Goal: Use online tool/utility: Use online tool/utility

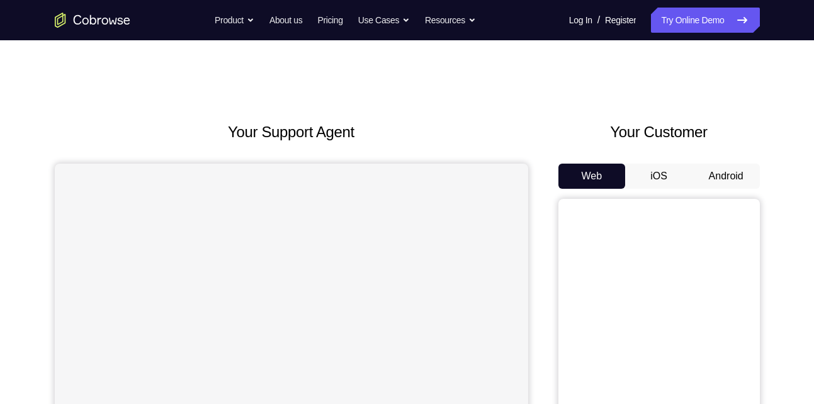
click at [722, 186] on button "Android" at bounding box center [725, 176] width 67 height 25
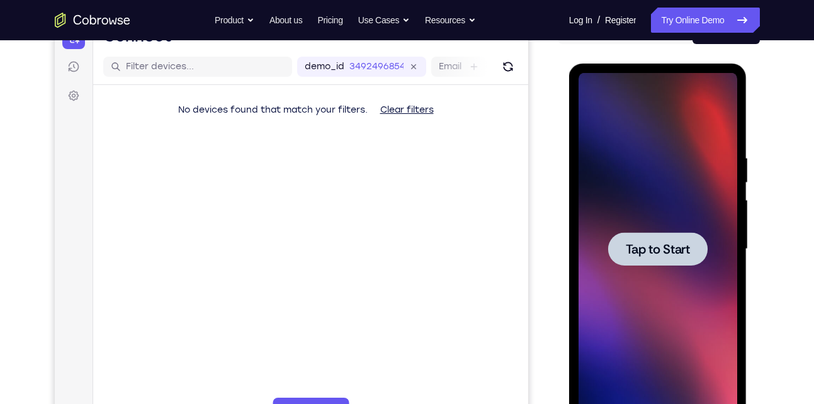
click at [638, 243] on span "Tap to Start" at bounding box center [658, 249] width 64 height 13
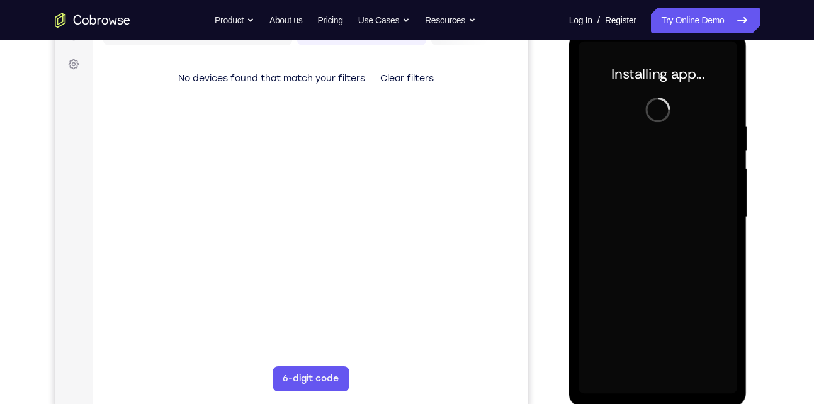
scroll to position [178, 0]
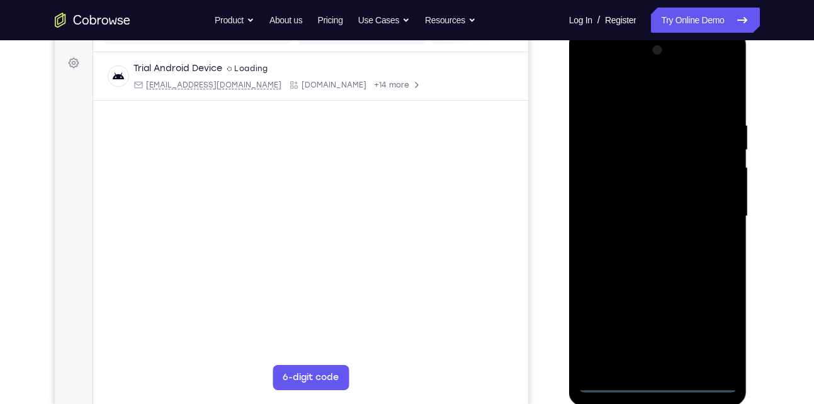
click at [657, 378] on div at bounding box center [658, 216] width 159 height 353
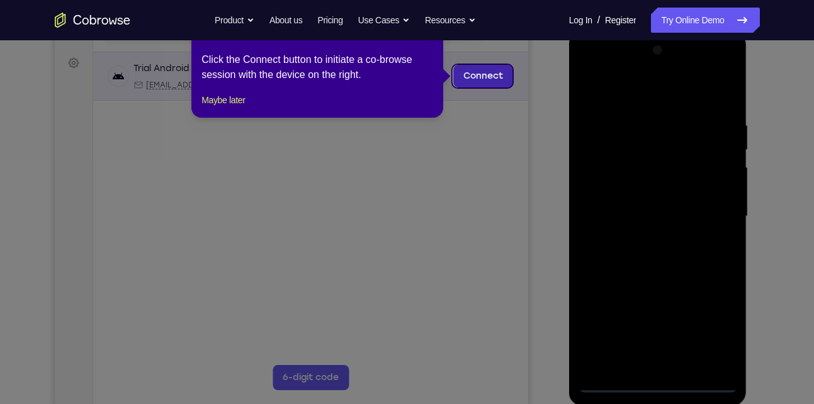
click at [489, 72] on link "Connect" at bounding box center [483, 76] width 60 height 23
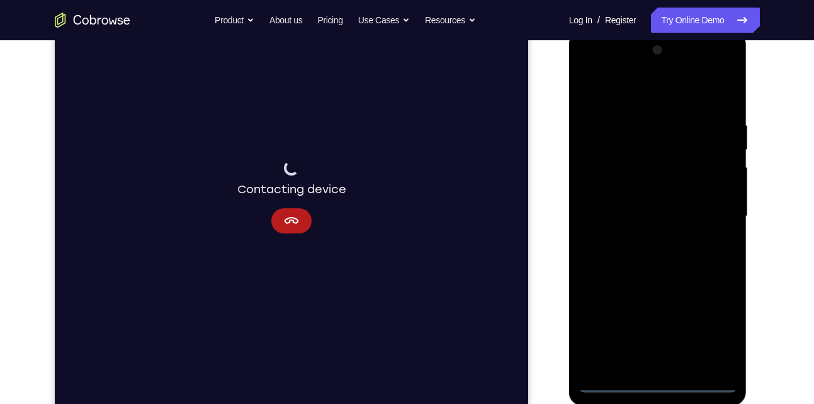
click at [661, 387] on div at bounding box center [658, 216] width 159 height 353
click at [682, 239] on div at bounding box center [658, 216] width 159 height 353
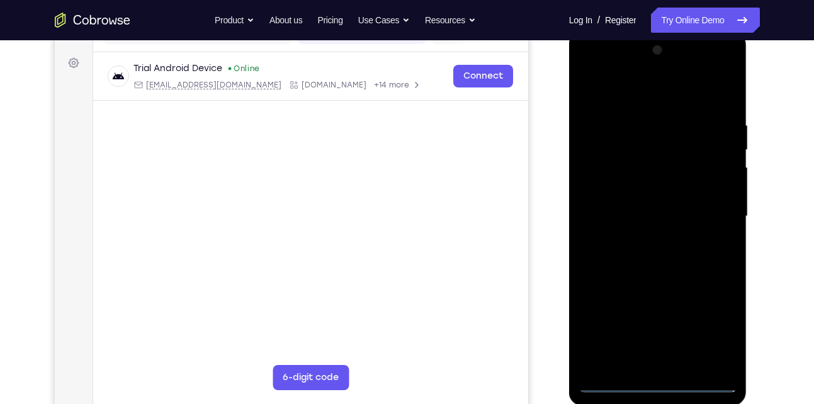
click at [662, 380] on div at bounding box center [658, 216] width 159 height 353
click at [718, 339] on div at bounding box center [658, 216] width 159 height 353
click at [660, 92] on div at bounding box center [658, 216] width 159 height 353
click at [711, 211] on div at bounding box center [658, 216] width 159 height 353
click at [645, 240] on div at bounding box center [658, 216] width 159 height 353
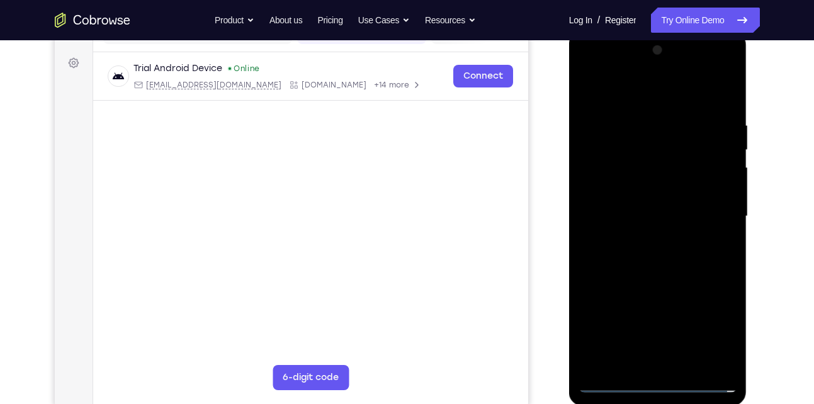
click at [645, 240] on div at bounding box center [658, 216] width 159 height 353
click at [661, 191] on div at bounding box center [658, 216] width 159 height 353
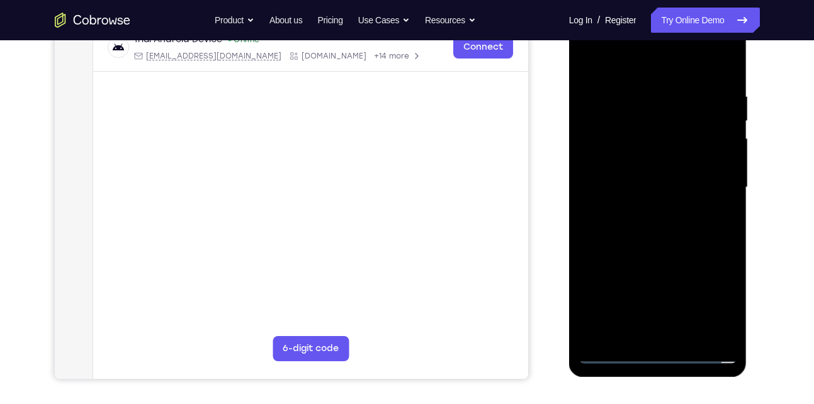
scroll to position [207, 0]
click at [649, 176] on div at bounding box center [658, 187] width 159 height 353
click at [589, 160] on div at bounding box center [658, 187] width 159 height 353
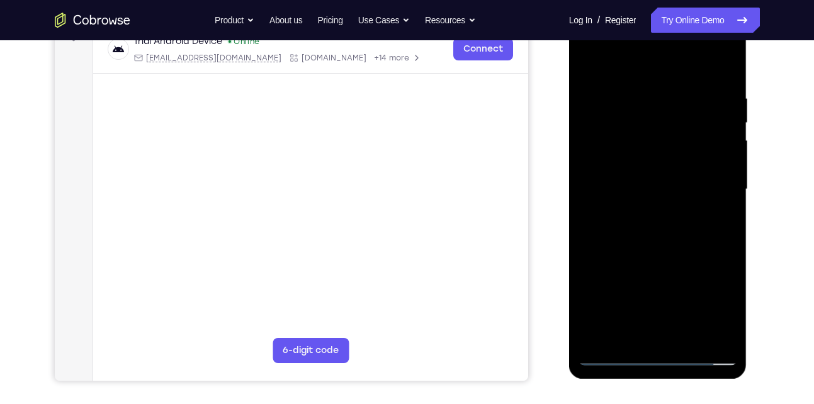
click at [649, 142] on div at bounding box center [658, 189] width 159 height 353
click at [635, 100] on div at bounding box center [658, 189] width 159 height 353
click at [725, 62] on div at bounding box center [658, 189] width 159 height 353
click at [678, 87] on div at bounding box center [658, 189] width 159 height 353
click at [591, 67] on div at bounding box center [658, 189] width 159 height 353
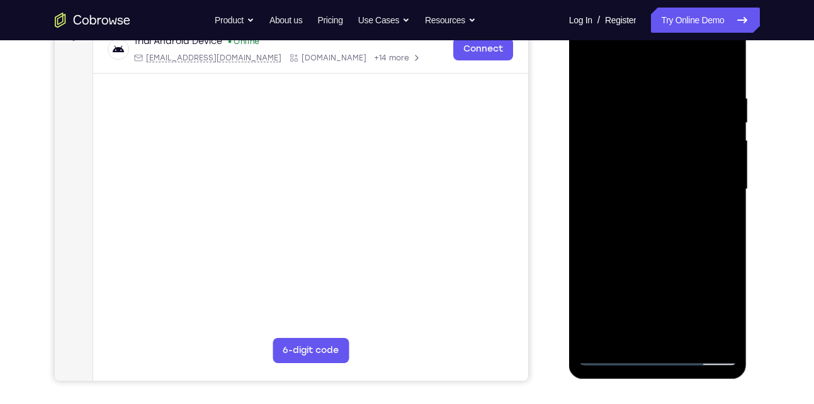
click at [600, 334] on div at bounding box center [658, 189] width 159 height 353
click at [691, 338] on div at bounding box center [658, 189] width 159 height 353
click at [672, 257] on div at bounding box center [658, 189] width 159 height 353
click at [692, 246] on div at bounding box center [658, 189] width 159 height 353
click at [590, 65] on div at bounding box center [658, 189] width 159 height 353
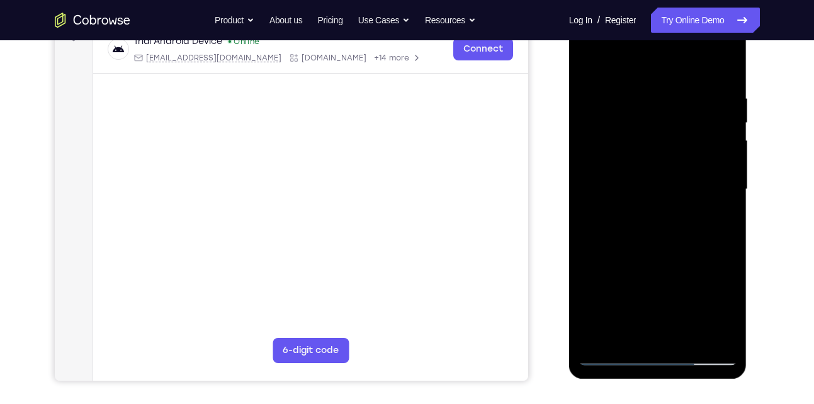
click at [611, 126] on div at bounding box center [658, 189] width 159 height 353
click at [652, 115] on div at bounding box center [658, 189] width 159 height 353
click at [624, 334] on div at bounding box center [658, 189] width 159 height 353
click at [643, 236] on div at bounding box center [658, 189] width 159 height 353
click at [587, 240] on div at bounding box center [658, 189] width 159 height 353
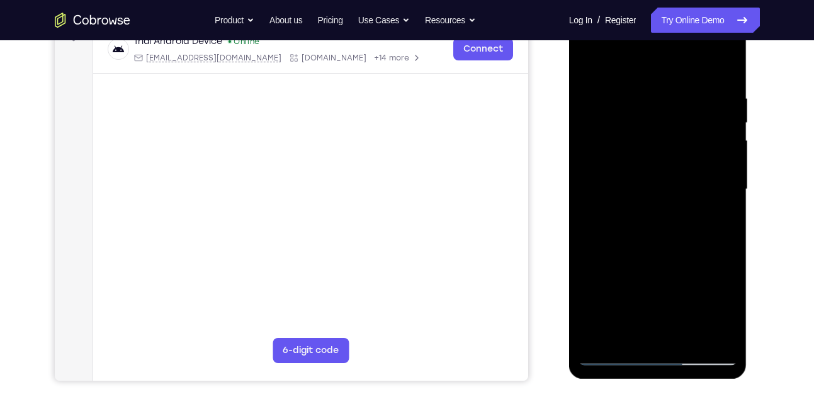
click at [628, 336] on div at bounding box center [658, 189] width 159 height 353
drag, startPoint x: 682, startPoint y: 284, endPoint x: 644, endPoint y: 181, distance: 109.6
click at [644, 181] on div at bounding box center [658, 189] width 159 height 353
drag, startPoint x: 655, startPoint y: 294, endPoint x: 669, endPoint y: 176, distance: 118.5
click at [669, 176] on div at bounding box center [658, 189] width 159 height 353
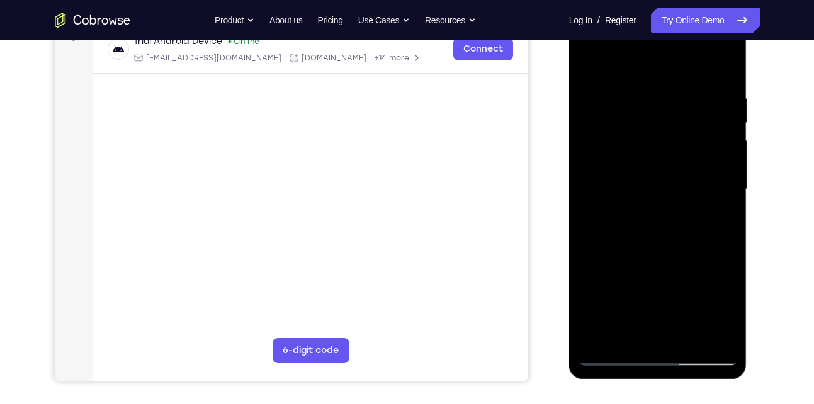
drag, startPoint x: 668, startPoint y: 295, endPoint x: 682, endPoint y: 179, distance: 116.7
click at [682, 179] on div at bounding box center [658, 189] width 159 height 353
click at [618, 313] on div at bounding box center [658, 189] width 159 height 353
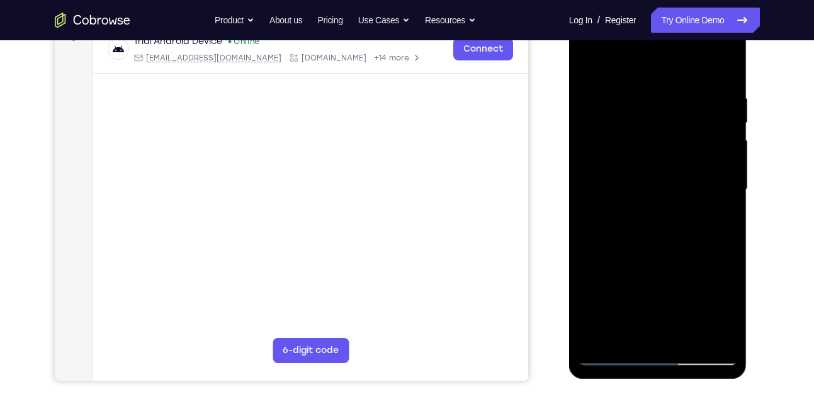
click at [618, 313] on div at bounding box center [658, 189] width 159 height 353
click at [725, 68] on div at bounding box center [658, 189] width 159 height 353
click at [728, 123] on div at bounding box center [658, 189] width 159 height 353
click at [589, 60] on div at bounding box center [658, 189] width 159 height 353
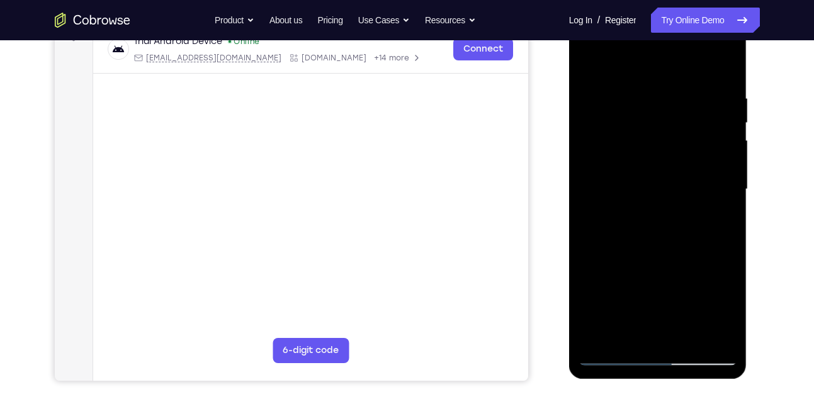
click at [712, 336] on div at bounding box center [658, 189] width 159 height 353
click at [707, 113] on div at bounding box center [658, 189] width 159 height 353
click at [588, 62] on div at bounding box center [658, 189] width 159 height 353
click at [585, 62] on div at bounding box center [658, 189] width 159 height 353
click at [656, 130] on div at bounding box center [658, 189] width 159 height 353
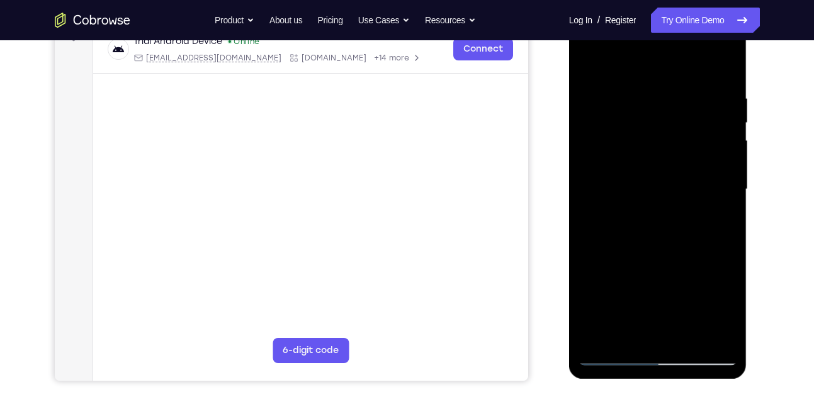
click at [656, 142] on div at bounding box center [658, 189] width 159 height 353
click at [647, 148] on div at bounding box center [658, 189] width 159 height 353
click at [647, 172] on div at bounding box center [658, 189] width 159 height 353
click at [665, 255] on div at bounding box center [658, 189] width 159 height 353
click at [655, 145] on div at bounding box center [658, 189] width 159 height 353
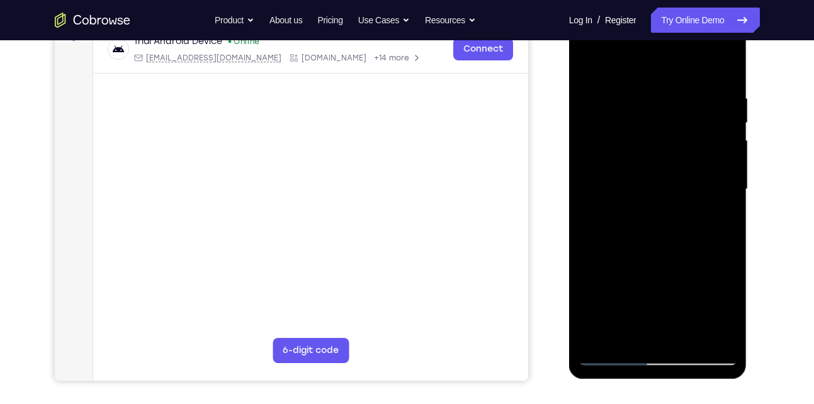
click at [672, 247] on div at bounding box center [658, 189] width 159 height 353
click at [723, 62] on div at bounding box center [658, 189] width 159 height 353
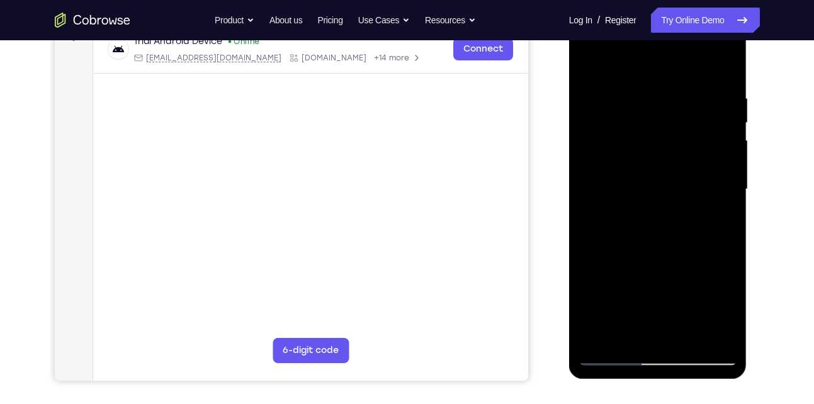
click at [709, 46] on div at bounding box center [658, 189] width 159 height 353
click at [682, 67] on div at bounding box center [658, 189] width 159 height 353
click at [726, 77] on div at bounding box center [658, 189] width 159 height 353
click at [618, 352] on div at bounding box center [658, 189] width 159 height 353
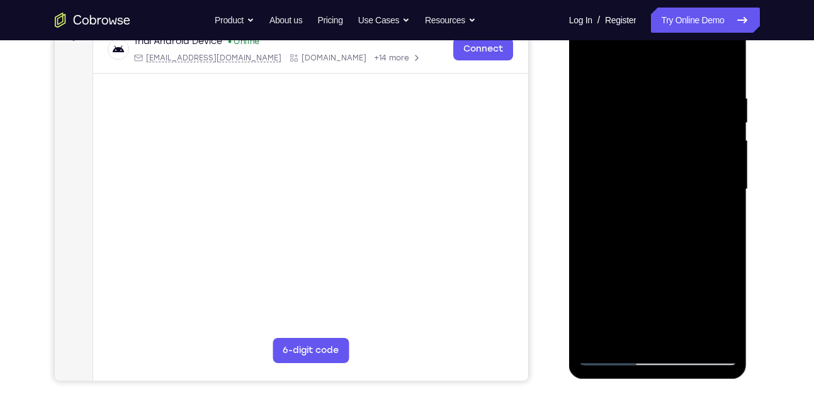
click at [590, 62] on div at bounding box center [658, 189] width 159 height 353
click at [730, 70] on div at bounding box center [658, 189] width 159 height 353
click at [596, 337] on div at bounding box center [658, 189] width 159 height 353
click at [595, 336] on div at bounding box center [658, 189] width 159 height 353
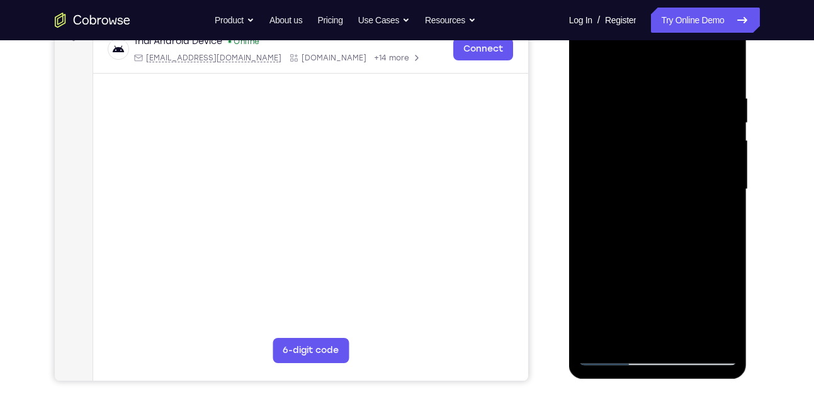
click at [684, 336] on div at bounding box center [658, 189] width 159 height 353
click at [662, 181] on div at bounding box center [658, 189] width 159 height 353
click at [585, 64] on div at bounding box center [658, 189] width 159 height 353
click at [596, 58] on div at bounding box center [658, 189] width 159 height 353
click at [638, 106] on div at bounding box center [658, 189] width 159 height 353
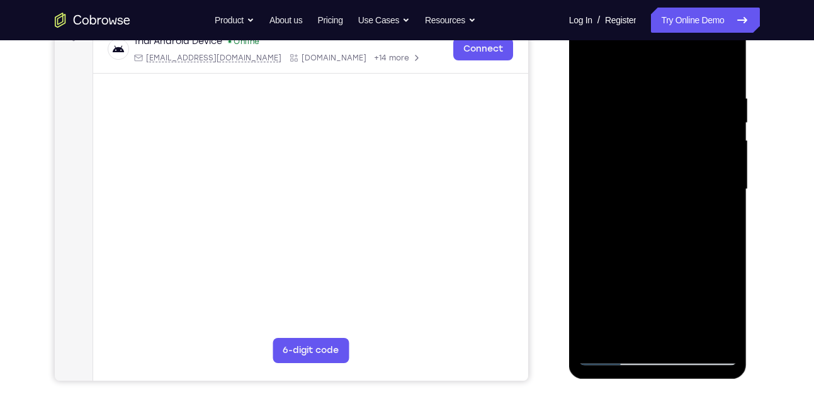
click at [722, 75] on div at bounding box center [658, 189] width 159 height 353
drag, startPoint x: 711, startPoint y: 86, endPoint x: 570, endPoint y: 91, distance: 141.1
click at [570, 91] on div at bounding box center [658, 191] width 178 height 375
drag, startPoint x: 703, startPoint y: 100, endPoint x: 596, endPoint y: 95, distance: 106.5
click at [596, 95] on div at bounding box center [658, 189] width 159 height 353
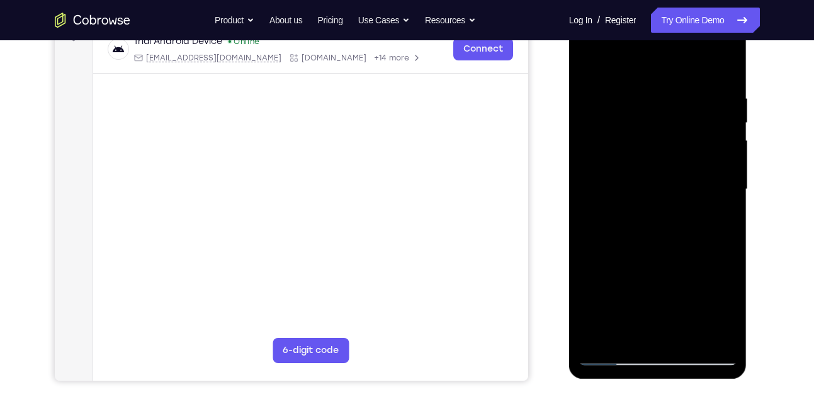
drag, startPoint x: 712, startPoint y: 95, endPoint x: 635, endPoint y: 95, distance: 76.8
click at [635, 95] on div at bounding box center [658, 189] width 159 height 353
drag, startPoint x: 708, startPoint y: 91, endPoint x: 564, endPoint y: 93, distance: 143.5
click at [569, 93] on html "Online web based iOS Simulators and Android Emulators. Run iPhone, iPad, Mobile…" at bounding box center [658, 193] width 179 height 378
drag, startPoint x: 696, startPoint y: 86, endPoint x: 591, endPoint y: 98, distance: 105.9
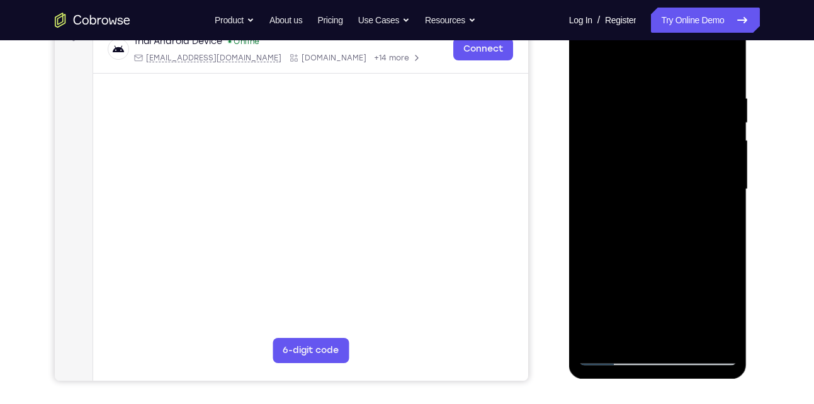
click at [591, 98] on div at bounding box center [658, 189] width 159 height 353
drag, startPoint x: 719, startPoint y: 91, endPoint x: 610, endPoint y: 101, distance: 109.4
click at [610, 101] on div at bounding box center [658, 189] width 159 height 353
drag, startPoint x: 716, startPoint y: 89, endPoint x: 633, endPoint y: 89, distance: 82.5
click at [633, 89] on div at bounding box center [658, 189] width 159 height 353
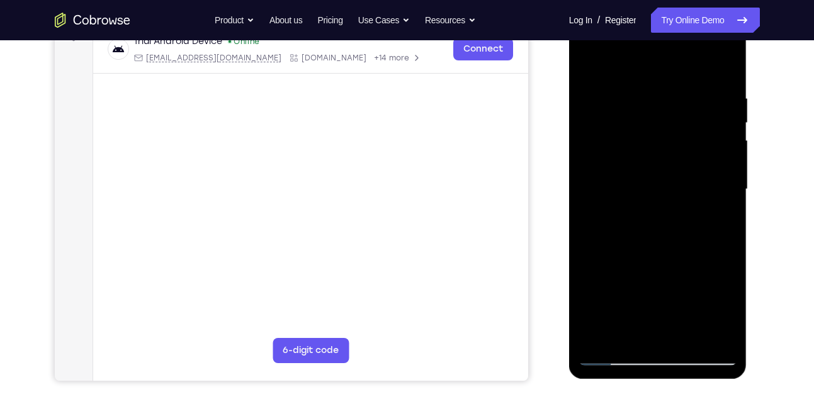
drag, startPoint x: 723, startPoint y: 81, endPoint x: 633, endPoint y: 98, distance: 91.7
click at [633, 98] on div at bounding box center [658, 189] width 159 height 353
drag, startPoint x: 704, startPoint y: 96, endPoint x: 1116, endPoint y: 137, distance: 413.8
click at [569, 133] on html "Online web based iOS Simulators and Android Emulators. Run iPhone, iPad, Mobile…" at bounding box center [658, 193] width 179 height 378
click at [659, 335] on div at bounding box center [658, 189] width 159 height 353
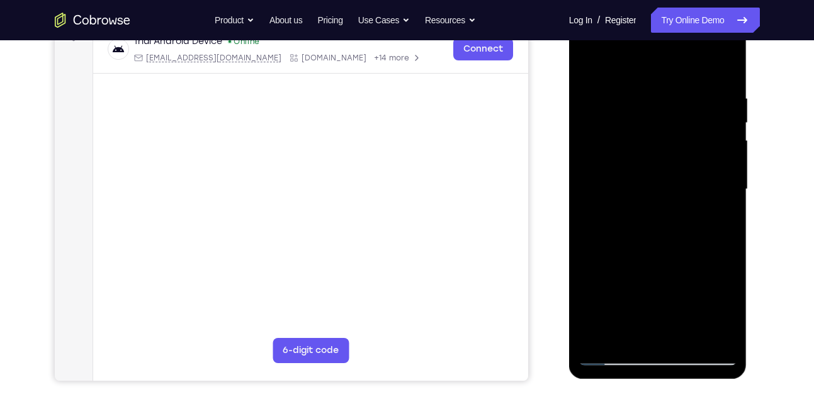
click at [626, 339] on div at bounding box center [658, 189] width 159 height 353
click at [666, 62] on div at bounding box center [658, 189] width 159 height 353
click at [725, 79] on div at bounding box center [658, 189] width 159 height 353
click at [687, 128] on div at bounding box center [658, 189] width 159 height 353
click at [599, 142] on div at bounding box center [658, 189] width 159 height 353
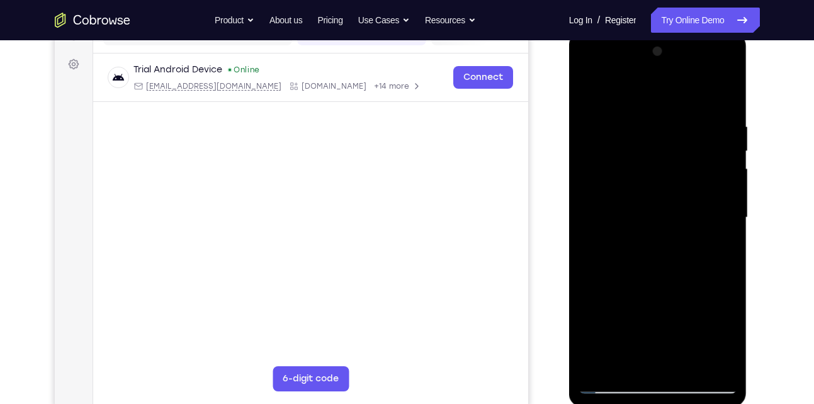
scroll to position [176, 0]
click at [711, 127] on div at bounding box center [658, 218] width 159 height 353
click at [723, 57] on div at bounding box center [658, 218] width 159 height 353
click at [599, 127] on div at bounding box center [658, 218] width 159 height 353
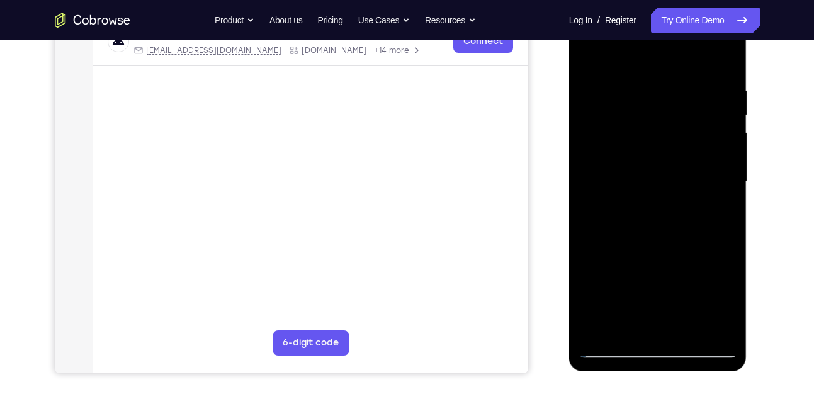
scroll to position [212, 0]
click at [644, 273] on div at bounding box center [658, 182] width 159 height 353
click at [727, 190] on div at bounding box center [658, 182] width 159 height 353
click at [599, 334] on div at bounding box center [658, 182] width 159 height 353
click at [715, 329] on div at bounding box center [658, 182] width 159 height 353
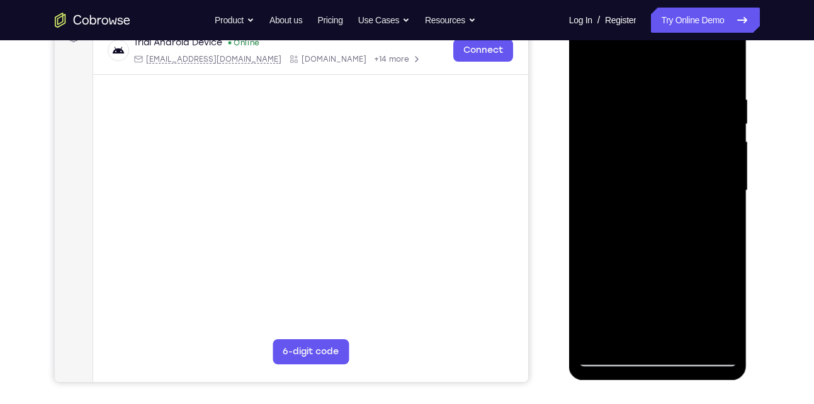
scroll to position [204, 0]
click at [704, 113] on div at bounding box center [658, 190] width 159 height 353
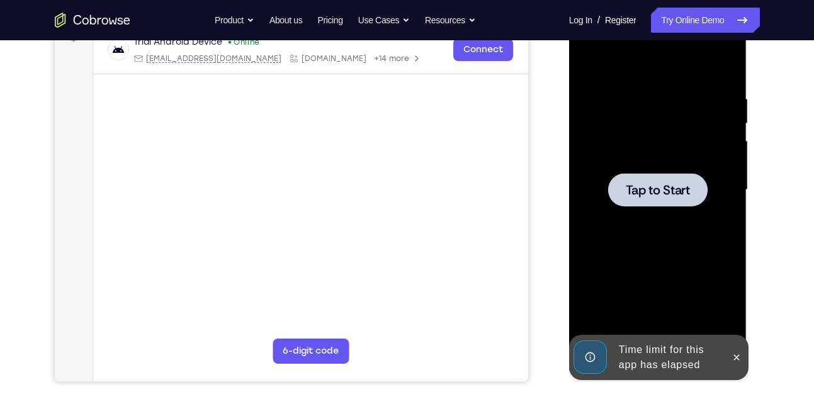
click at [652, 177] on div at bounding box center [657, 189] width 99 height 33
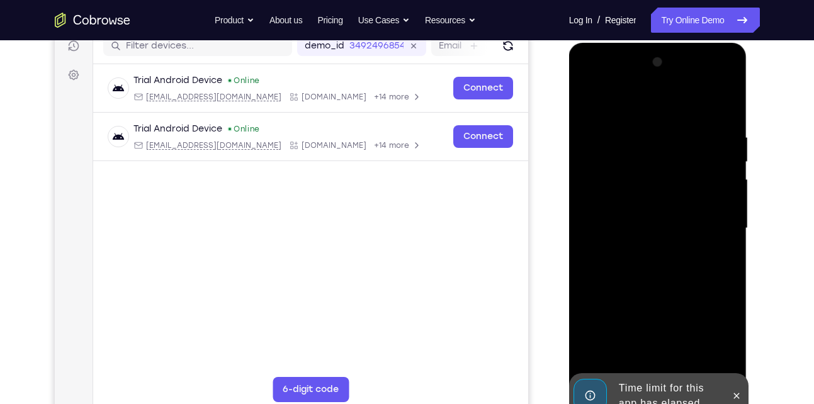
scroll to position [165, 0]
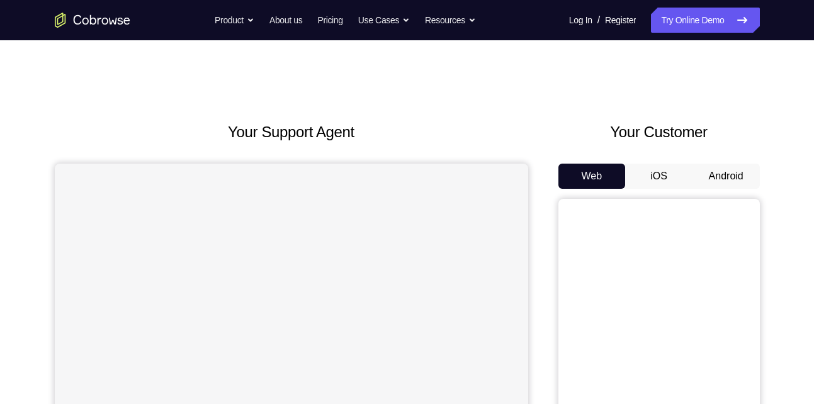
click at [717, 166] on button "Android" at bounding box center [725, 176] width 67 height 25
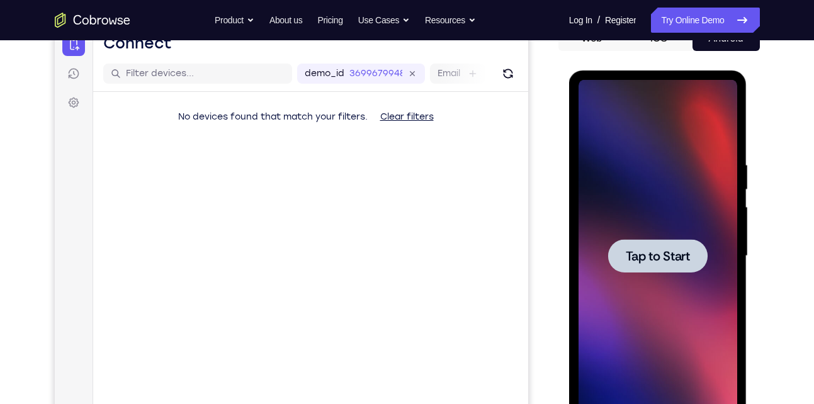
click at [664, 263] on span "Tap to Start" at bounding box center [658, 256] width 64 height 13
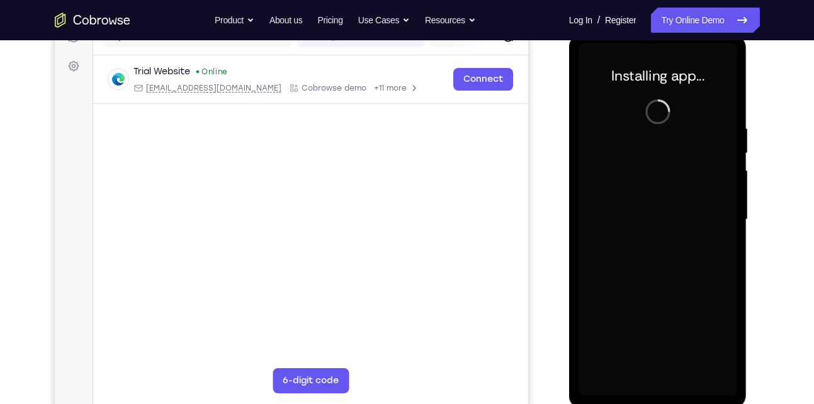
scroll to position [175, 0]
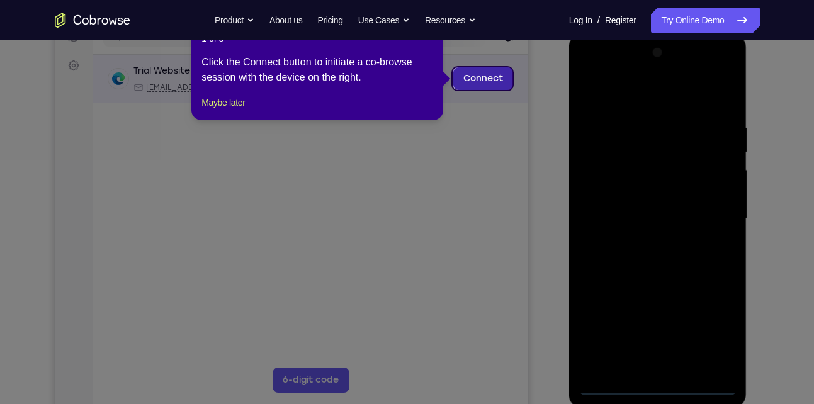
click at [500, 72] on link "Connect" at bounding box center [483, 78] width 60 height 23
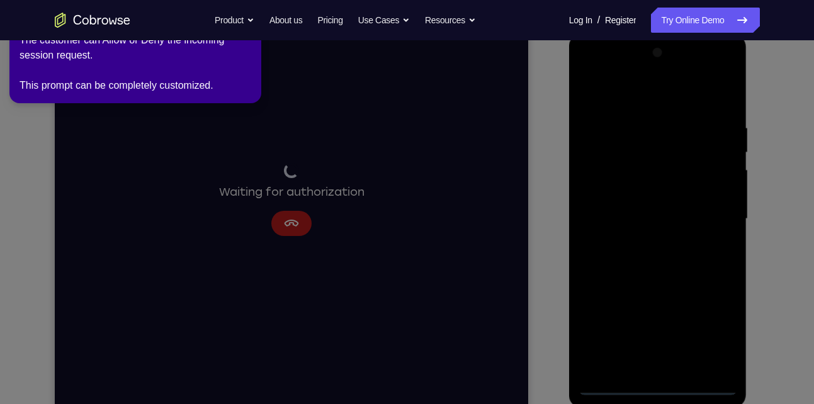
drag, startPoint x: 91, startPoint y: 353, endPoint x: 665, endPoint y: 393, distance: 576.1
click at [665, 393] on icon at bounding box center [409, 199] width 828 height 409
click at [711, 332] on icon at bounding box center [409, 199] width 828 height 409
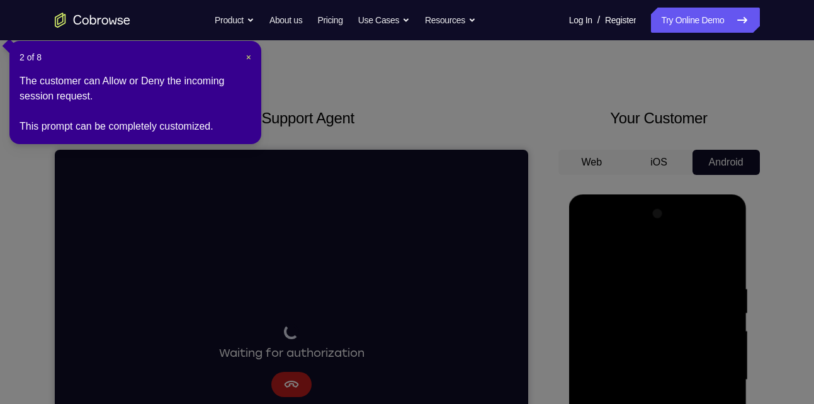
scroll to position [0, 0]
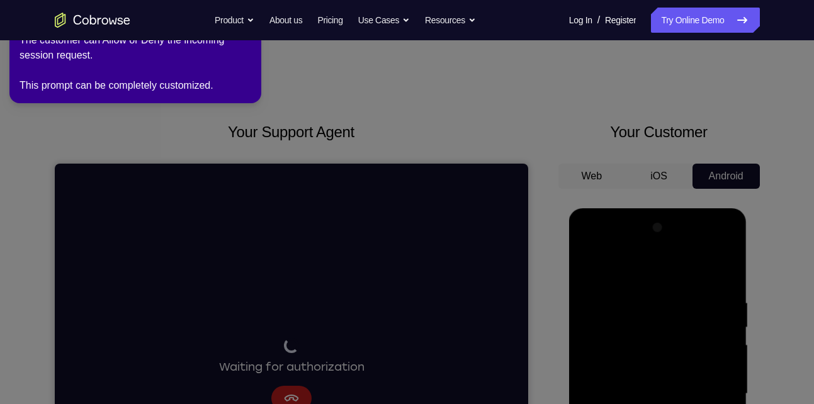
click at [133, 65] on div "The customer can Allow or Deny the incoming session request. This prompt can be…" at bounding box center [136, 63] width 232 height 60
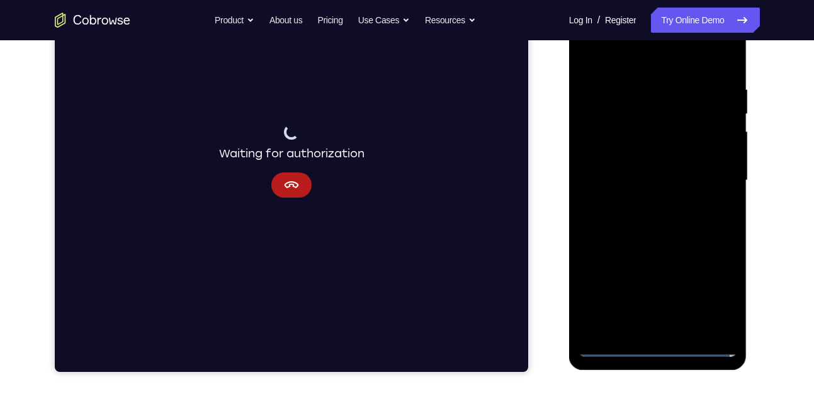
scroll to position [214, 0]
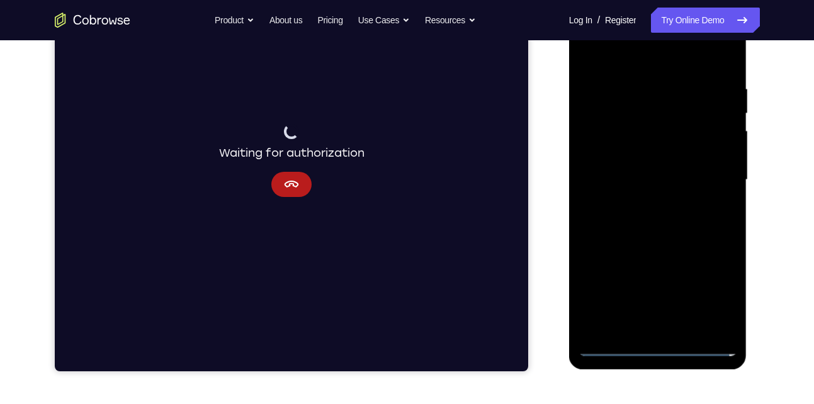
click at [721, 297] on div at bounding box center [658, 180] width 159 height 353
click at [649, 61] on div at bounding box center [658, 180] width 159 height 353
click at [706, 175] on div at bounding box center [658, 180] width 159 height 353
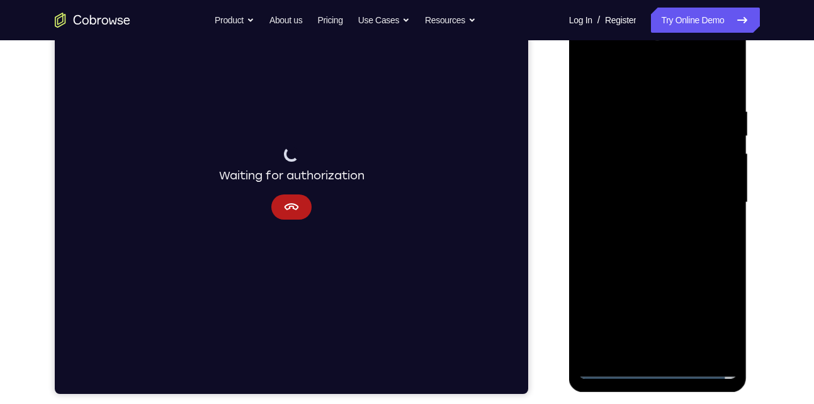
scroll to position [192, 0]
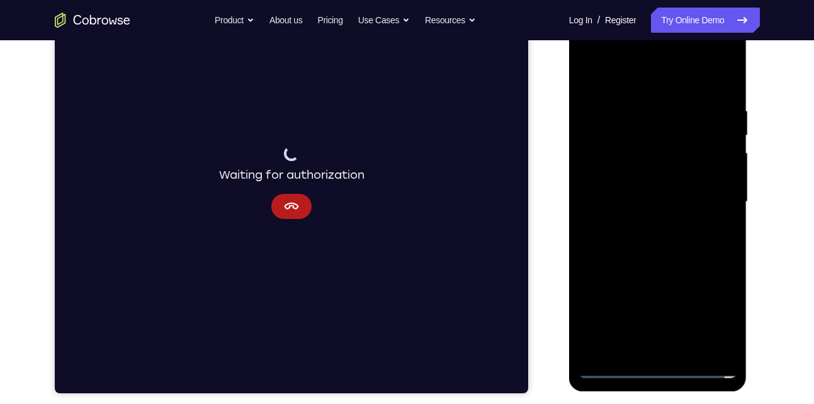
click at [641, 223] on div at bounding box center [658, 202] width 159 height 353
click at [643, 188] on div at bounding box center [658, 202] width 159 height 353
click at [645, 175] on div at bounding box center [658, 202] width 159 height 353
click at [650, 204] on div at bounding box center [658, 202] width 159 height 353
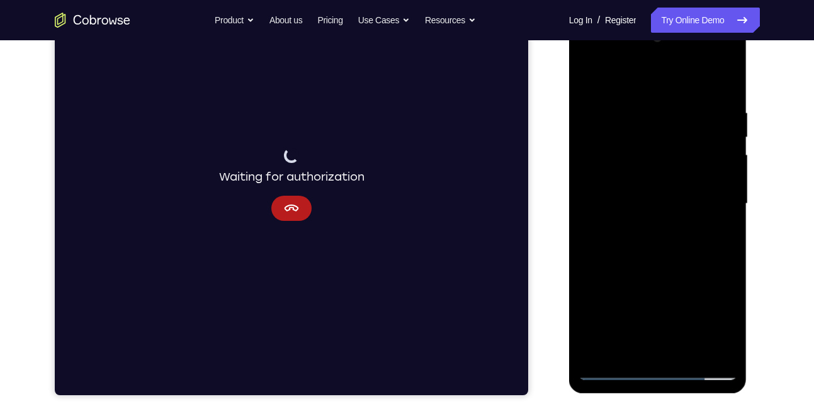
click at [667, 245] on div at bounding box center [658, 204] width 159 height 353
click at [670, 238] on div at bounding box center [658, 204] width 159 height 353
click at [649, 108] on div at bounding box center [658, 204] width 159 height 353
click at [714, 74] on div at bounding box center [658, 204] width 159 height 353
click at [712, 346] on div at bounding box center [658, 204] width 159 height 353
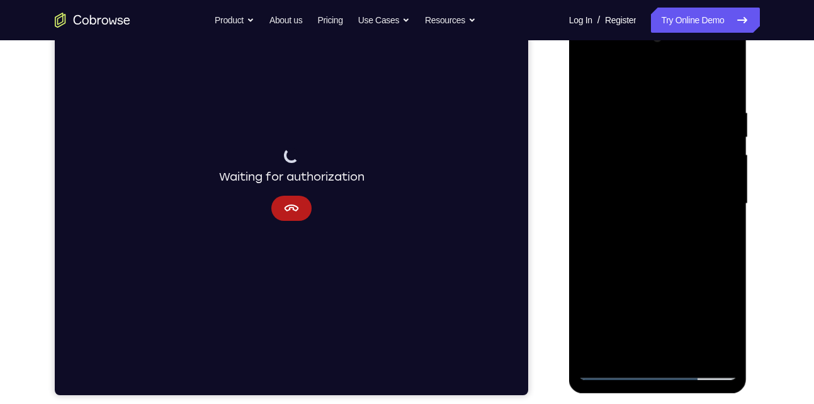
click at [726, 82] on div at bounding box center [658, 204] width 159 height 353
click at [686, 353] on div at bounding box center [658, 204] width 159 height 353
click at [670, 274] on div at bounding box center [658, 204] width 159 height 353
click at [711, 172] on div at bounding box center [658, 204] width 159 height 353
click at [677, 186] on div at bounding box center [658, 204] width 159 height 353
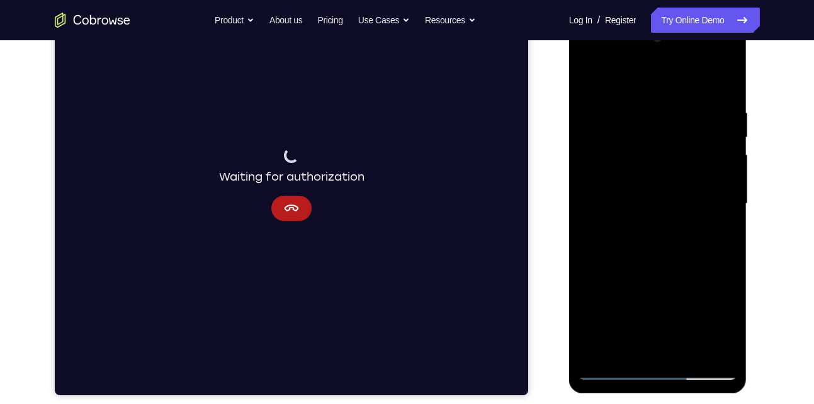
click at [622, 230] on div at bounding box center [658, 204] width 159 height 353
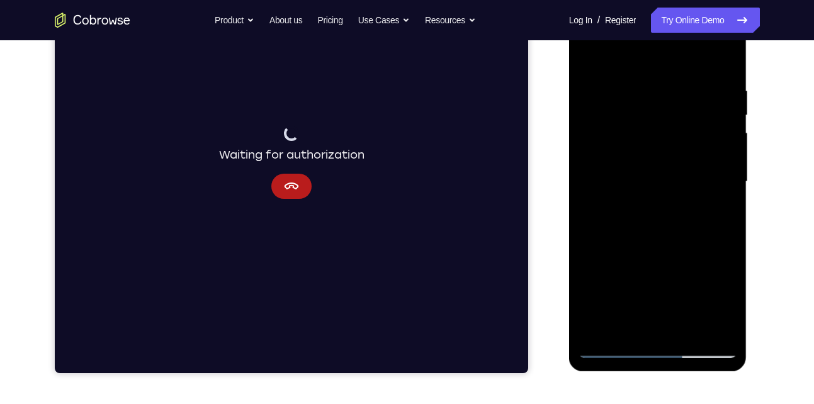
scroll to position [213, 0]
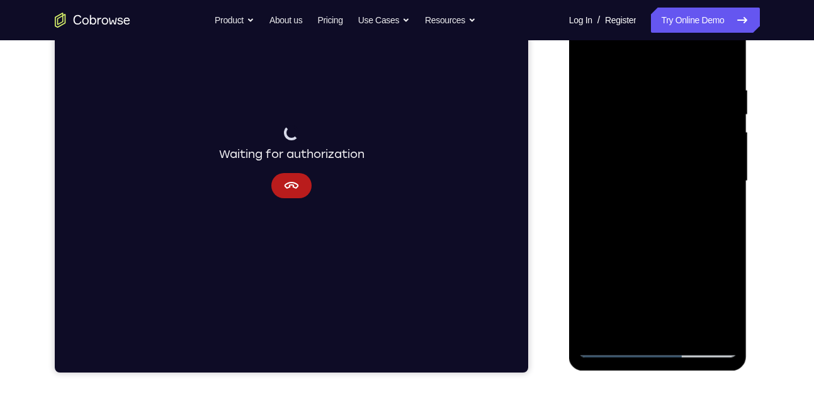
click at [608, 351] on div at bounding box center [658, 181] width 159 height 353
click at [590, 52] on div at bounding box center [658, 181] width 159 height 353
click at [590, 59] on div at bounding box center [658, 181] width 159 height 353
click at [592, 54] on div at bounding box center [658, 181] width 159 height 353
click at [718, 330] on div at bounding box center [658, 181] width 159 height 353
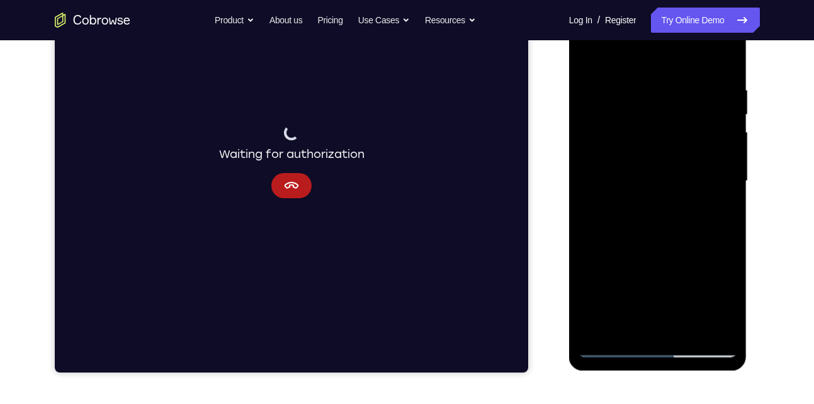
click at [692, 88] on div at bounding box center [658, 181] width 159 height 353
click at [624, 160] on div at bounding box center [658, 181] width 159 height 353
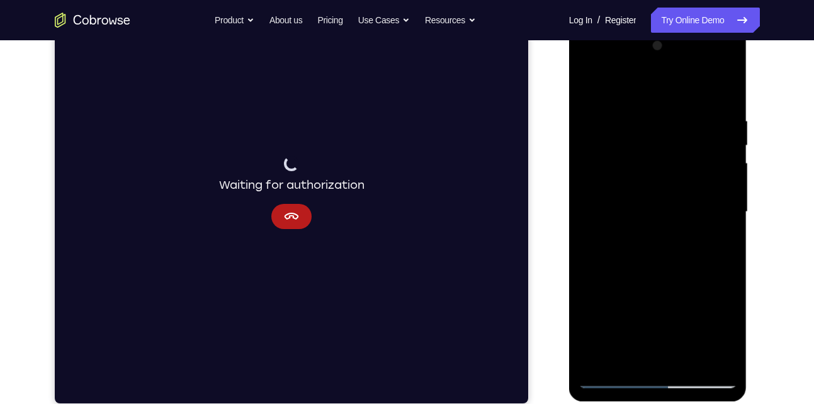
scroll to position [181, 0]
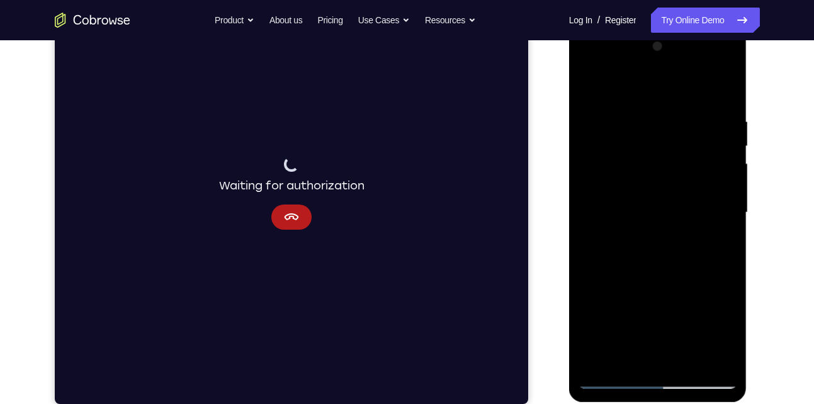
click at [714, 178] on div at bounding box center [658, 213] width 159 height 353
click at [714, 174] on div at bounding box center [658, 213] width 159 height 353
click at [590, 186] on div at bounding box center [658, 213] width 159 height 353
click at [733, 56] on div at bounding box center [658, 213] width 159 height 353
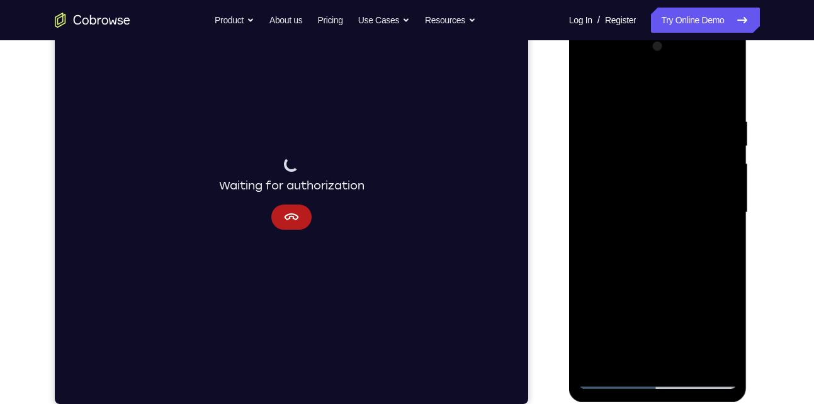
click at [697, 183] on div at bounding box center [658, 213] width 159 height 353
click at [729, 57] on div at bounding box center [658, 213] width 159 height 353
click at [694, 266] on div at bounding box center [658, 213] width 159 height 353
click at [731, 57] on div at bounding box center [658, 213] width 159 height 353
click at [624, 148] on div at bounding box center [658, 213] width 159 height 353
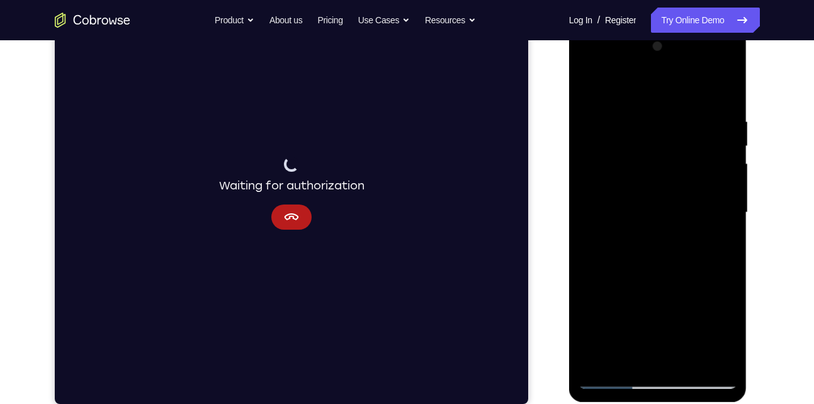
click at [606, 155] on div at bounding box center [658, 213] width 159 height 353
click at [582, 128] on div at bounding box center [658, 213] width 159 height 353
click at [588, 135] on div at bounding box center [658, 213] width 159 height 353
click at [601, 167] on div at bounding box center [658, 213] width 159 height 353
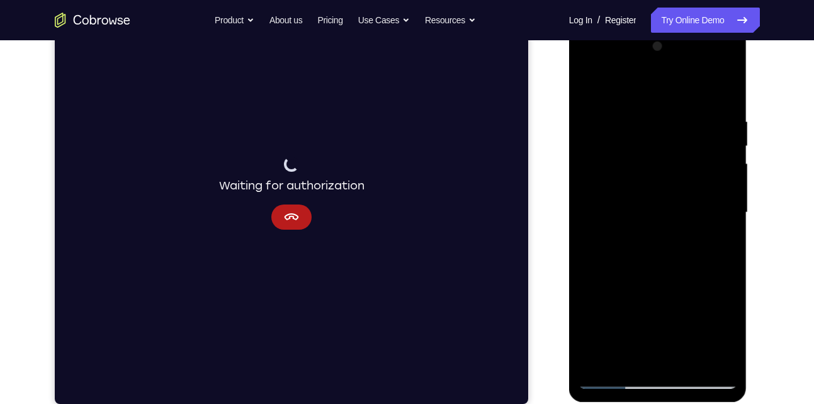
click at [731, 54] on div at bounding box center [658, 213] width 159 height 353
click at [683, 361] on div at bounding box center [658, 213] width 159 height 353
click at [648, 233] on div at bounding box center [658, 213] width 159 height 353
click at [588, 91] on div at bounding box center [658, 213] width 159 height 353
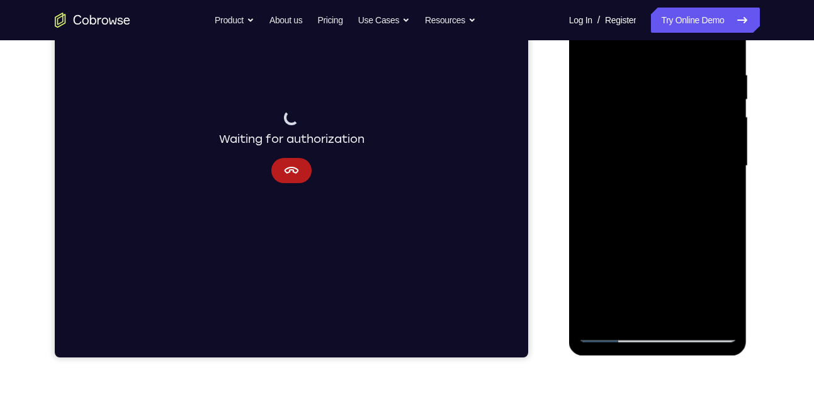
scroll to position [223, 0]
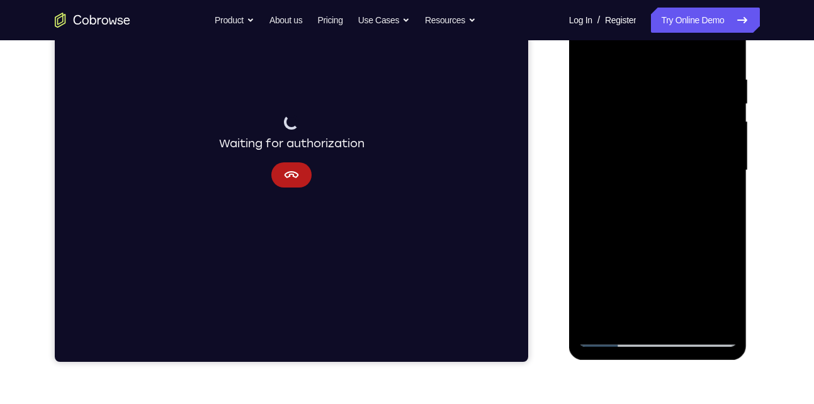
click at [648, 305] on div at bounding box center [658, 170] width 159 height 353
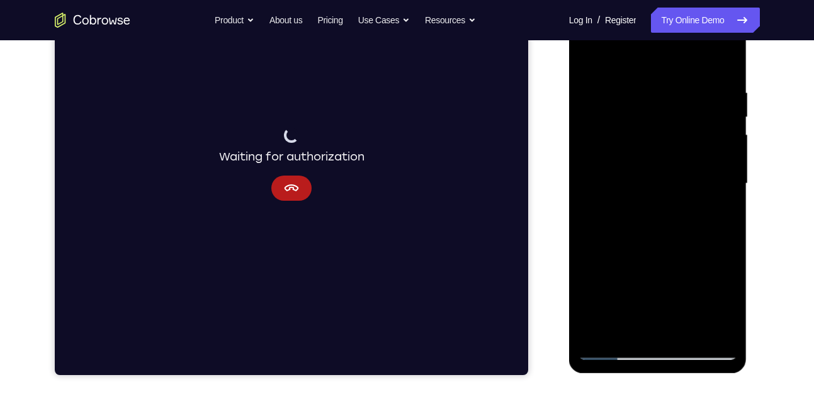
scroll to position [210, 0]
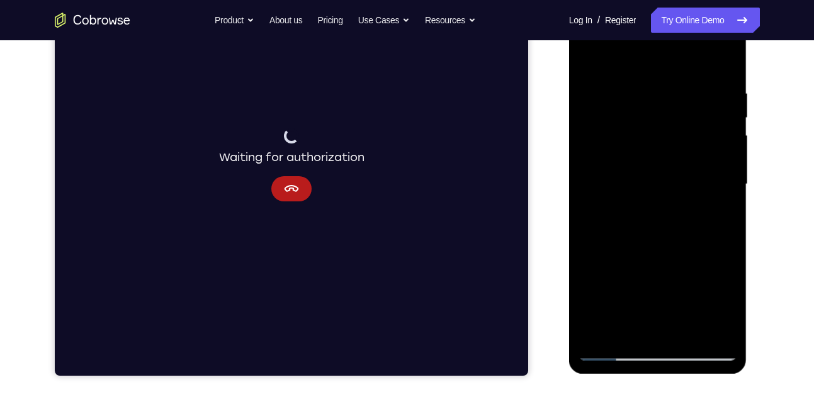
click at [616, 353] on div at bounding box center [658, 184] width 159 height 353
drag, startPoint x: 606, startPoint y: 291, endPoint x: 605, endPoint y: 250, distance: 41.6
click at [605, 250] on div at bounding box center [658, 184] width 159 height 353
click at [613, 357] on div at bounding box center [658, 184] width 159 height 353
click at [616, 348] on div at bounding box center [658, 184] width 159 height 353
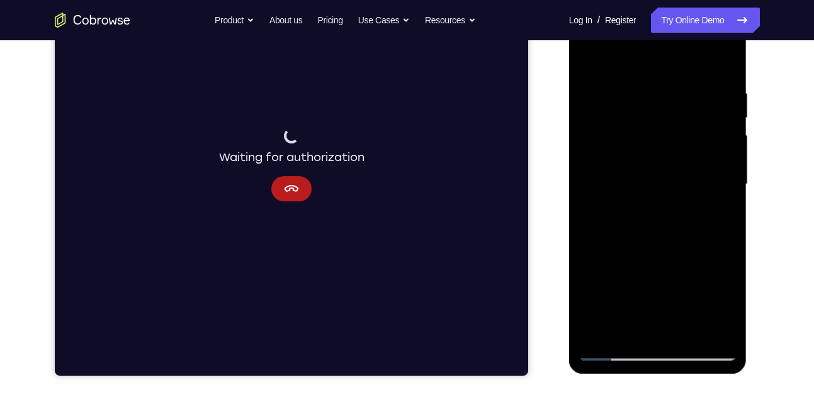
click at [590, 53] on div at bounding box center [658, 184] width 159 height 353
click at [672, 96] on div at bounding box center [658, 184] width 159 height 353
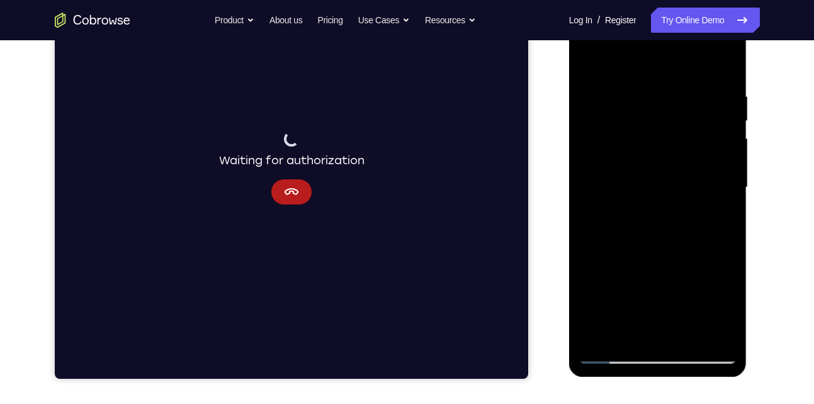
scroll to position [206, 0]
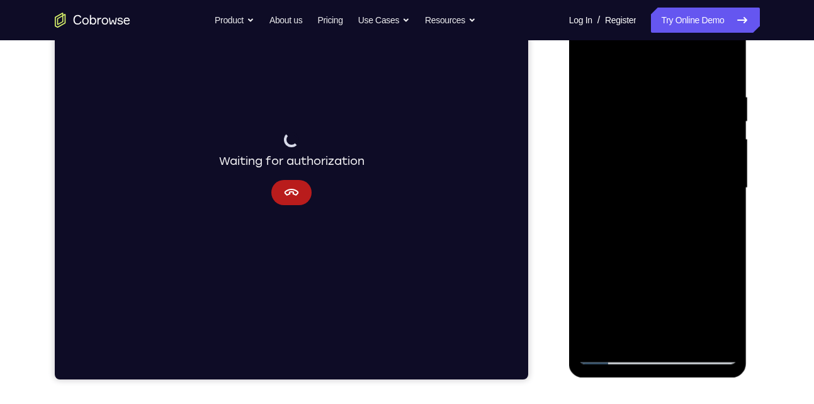
click at [737, 166] on div at bounding box center [658, 190] width 178 height 375
click at [724, 61] on div at bounding box center [658, 188] width 159 height 353
drag, startPoint x: 714, startPoint y: 94, endPoint x: 645, endPoint y: 101, distance: 69.7
click at [645, 101] on div at bounding box center [658, 188] width 159 height 353
drag, startPoint x: 703, startPoint y: 99, endPoint x: 631, endPoint y: 100, distance: 71.8
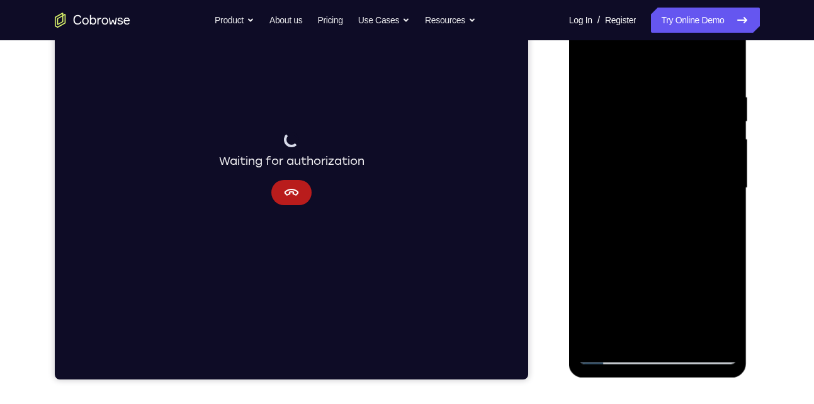
click at [631, 100] on div at bounding box center [658, 188] width 159 height 353
click at [623, 335] on div at bounding box center [658, 188] width 159 height 353
click at [644, 60] on div at bounding box center [658, 188] width 159 height 353
click at [716, 62] on div at bounding box center [658, 188] width 159 height 353
click at [597, 335] on div at bounding box center [658, 188] width 159 height 353
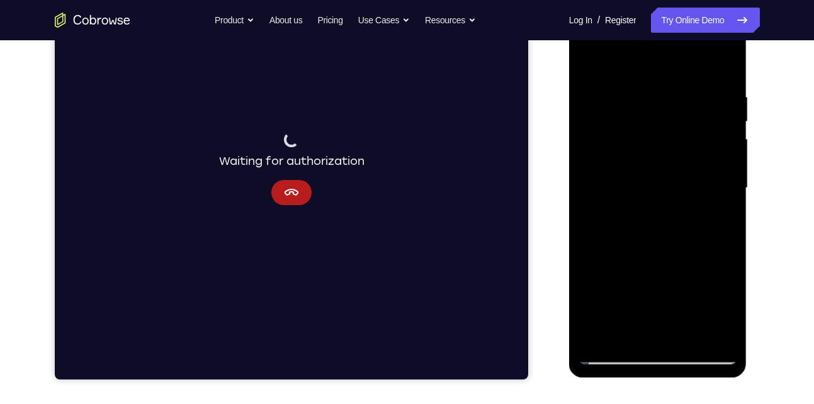
click at [599, 334] on div at bounding box center [658, 188] width 159 height 353
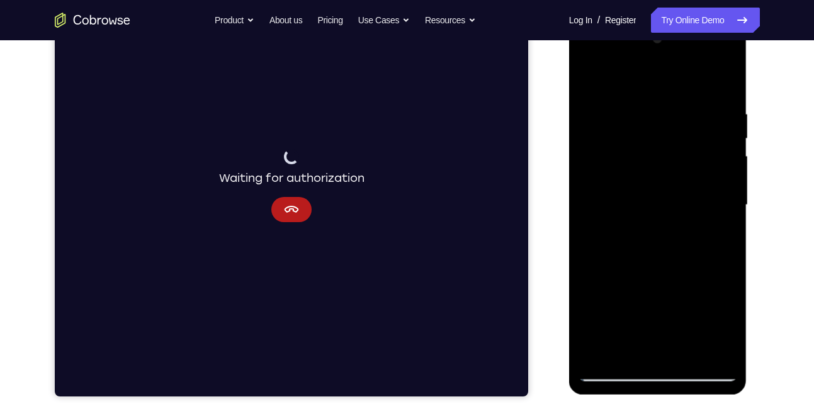
click at [713, 58] on div at bounding box center [658, 205] width 159 height 353
click at [602, 57] on div at bounding box center [658, 205] width 159 height 353
click at [637, 136] on div at bounding box center [658, 205] width 159 height 353
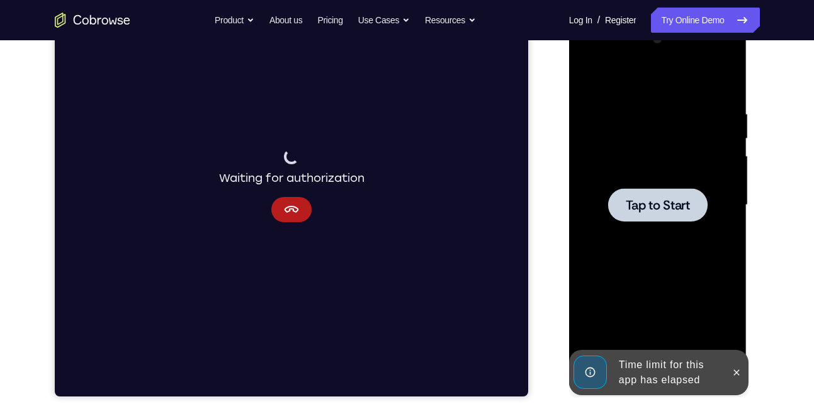
click at [655, 166] on div at bounding box center [658, 205] width 159 height 353
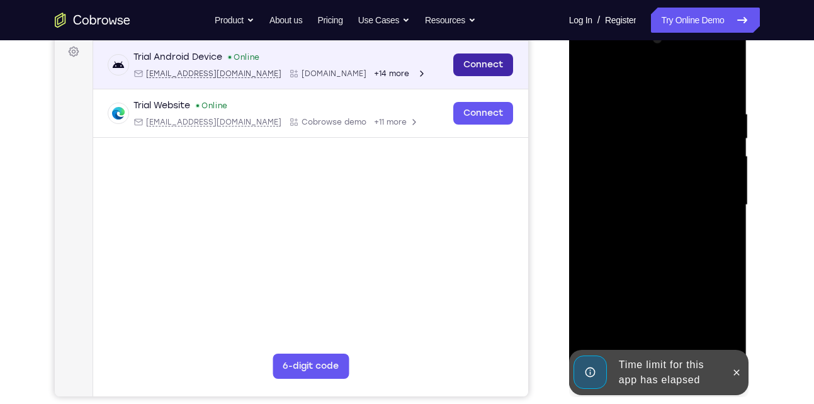
click at [480, 55] on link "Connect" at bounding box center [483, 65] width 60 height 23
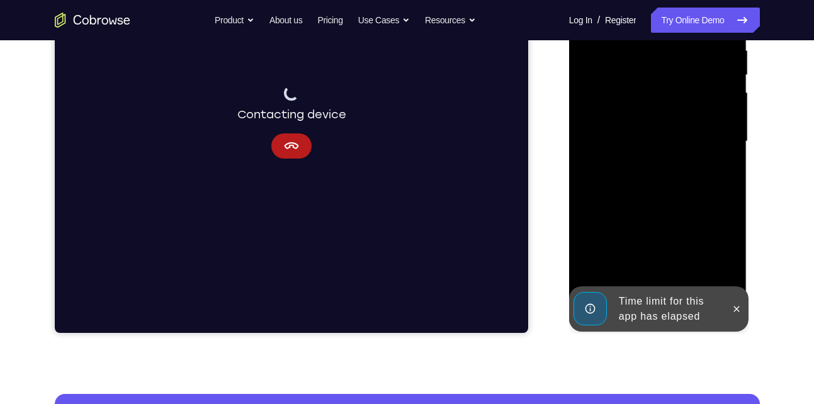
scroll to position [254, 0]
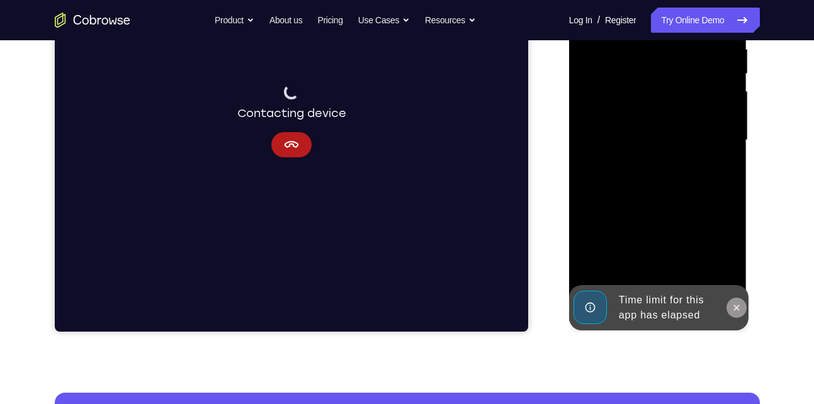
click at [731, 303] on icon at bounding box center [736, 308] width 10 height 10
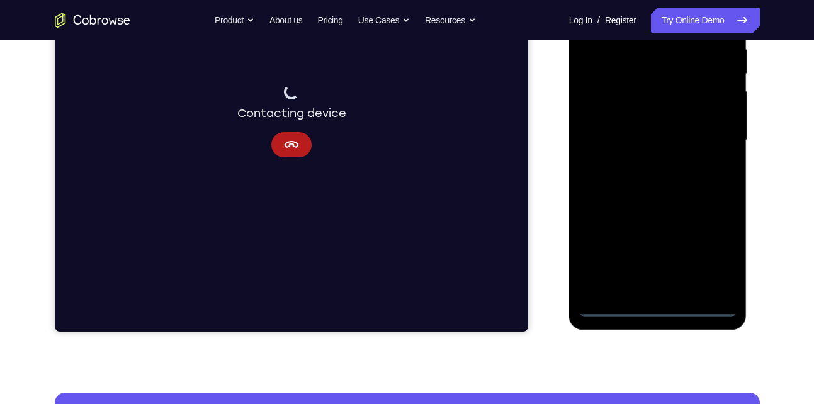
click at [646, 310] on div at bounding box center [658, 140] width 159 height 353
click at [724, 257] on div at bounding box center [658, 140] width 159 height 353
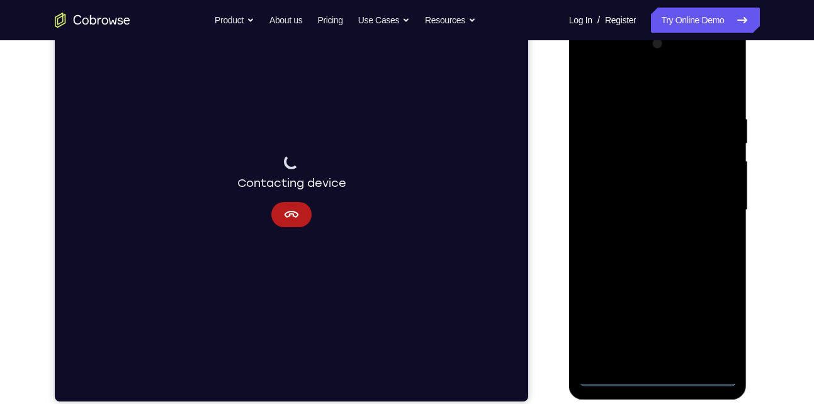
scroll to position [182, 0]
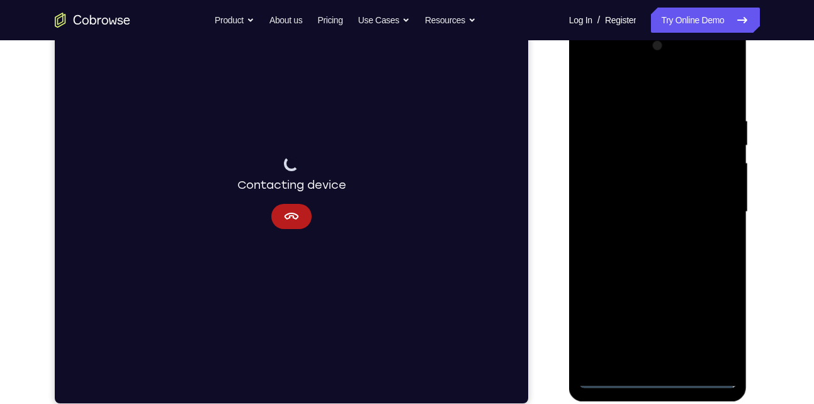
click at [623, 88] on div at bounding box center [658, 212] width 159 height 353
click at [645, 144] on div at bounding box center [658, 212] width 159 height 353
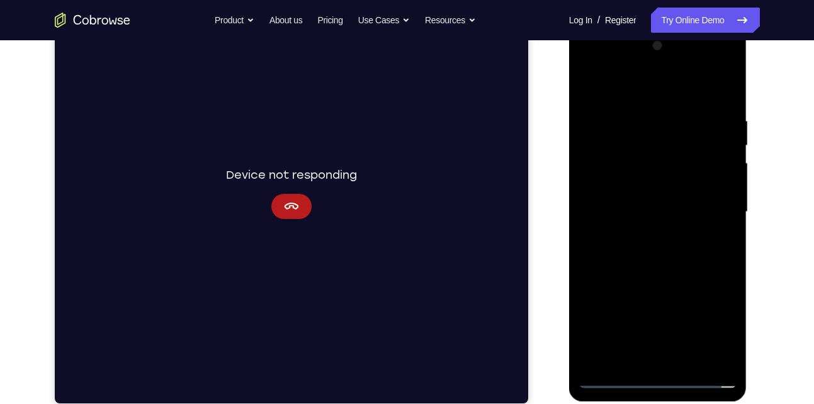
click at [663, 63] on div at bounding box center [658, 212] width 159 height 353
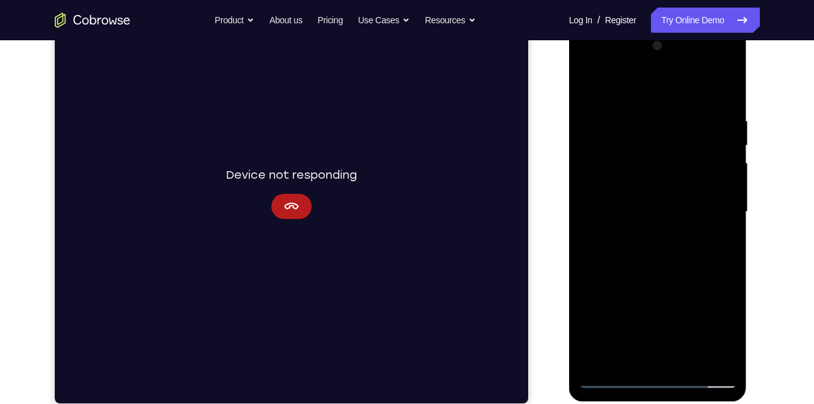
click at [644, 110] on div at bounding box center [658, 212] width 159 height 353
click at [635, 172] on div at bounding box center [658, 212] width 159 height 353
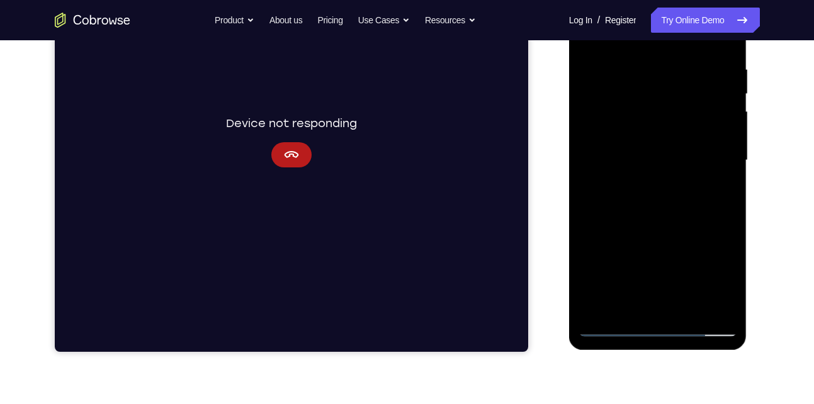
scroll to position [235, 0]
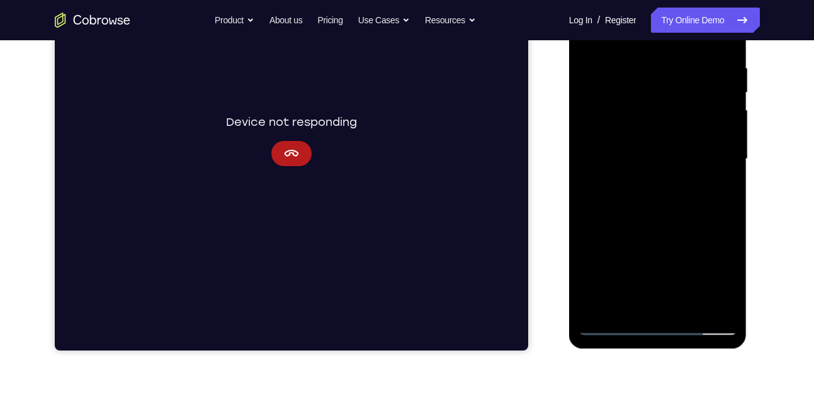
click at [667, 245] on div at bounding box center [658, 159] width 159 height 353
drag, startPoint x: 684, startPoint y: 186, endPoint x: 680, endPoint y: 157, distance: 28.6
click at [680, 157] on div at bounding box center [658, 159] width 159 height 353
click at [669, 200] on div at bounding box center [658, 159] width 159 height 353
drag, startPoint x: 697, startPoint y: 186, endPoint x: 699, endPoint y: 230, distance: 44.7
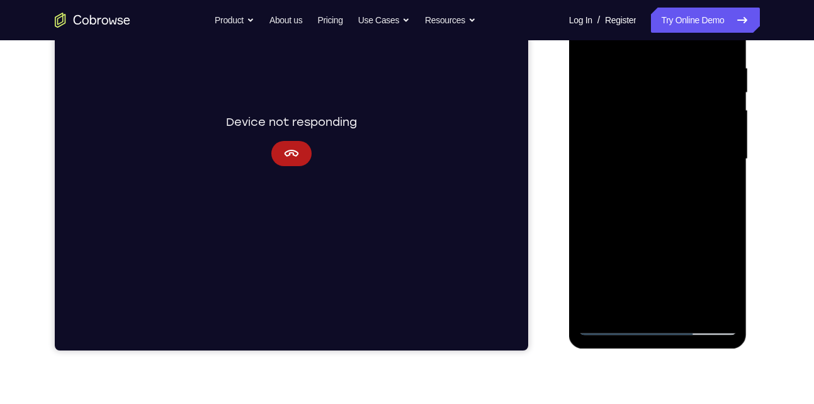
click at [699, 230] on div at bounding box center [658, 159] width 159 height 353
drag, startPoint x: 708, startPoint y: 193, endPoint x: 705, endPoint y: 210, distance: 16.6
click at [705, 210] on div at bounding box center [658, 159] width 159 height 353
drag, startPoint x: 589, startPoint y: 106, endPoint x: 589, endPoint y: 203, distance: 96.3
click at [589, 203] on div at bounding box center [658, 159] width 159 height 353
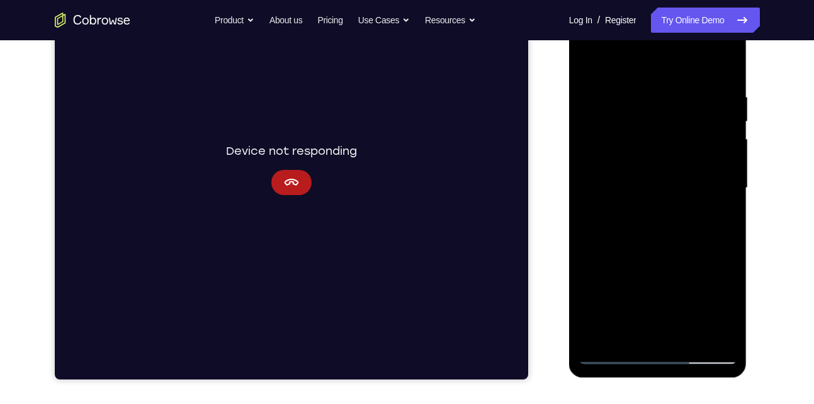
scroll to position [202, 0]
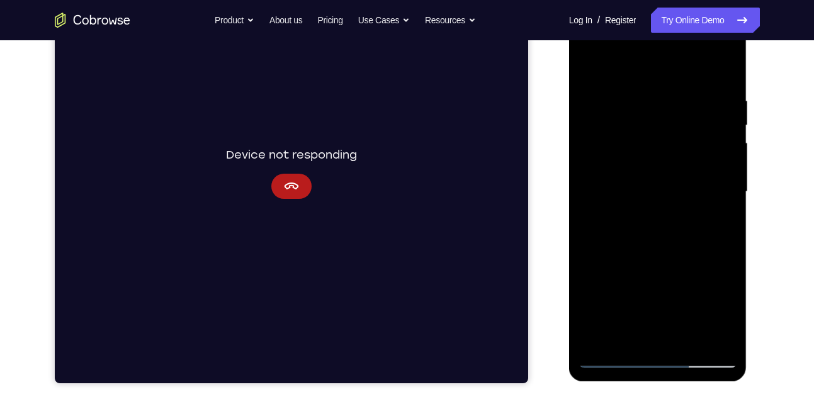
click at [707, 48] on div at bounding box center [658, 192] width 159 height 353
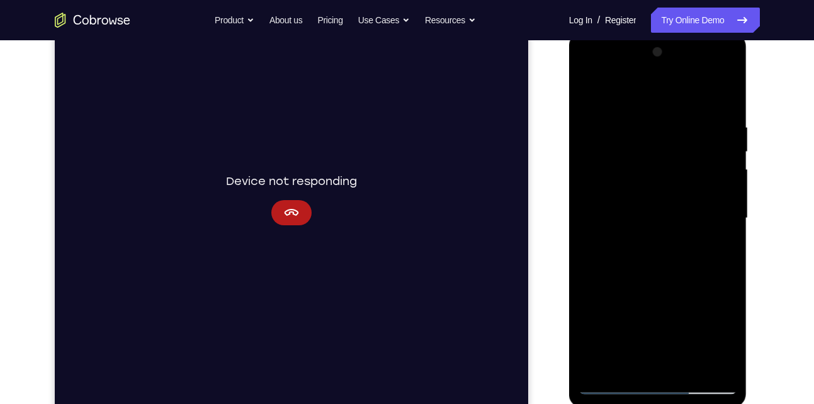
scroll to position [175, 0]
click at [611, 76] on div at bounding box center [658, 219] width 159 height 353
click at [658, 153] on div at bounding box center [658, 219] width 159 height 353
click at [670, 274] on div at bounding box center [658, 219] width 159 height 353
click at [709, 73] on div at bounding box center [658, 219] width 159 height 353
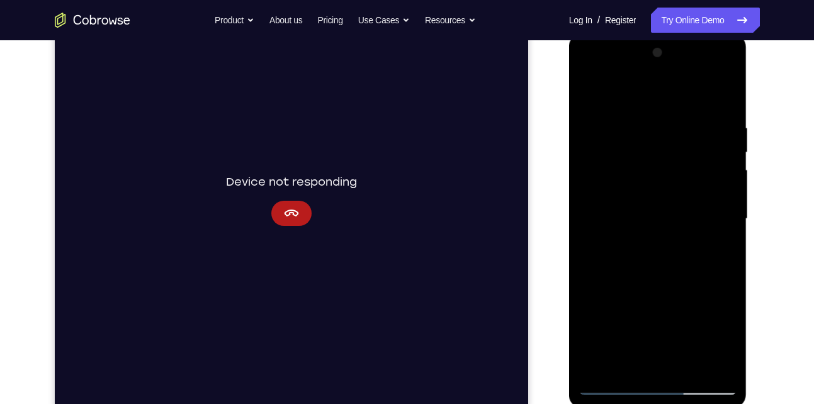
click at [694, 72] on div at bounding box center [658, 219] width 159 height 353
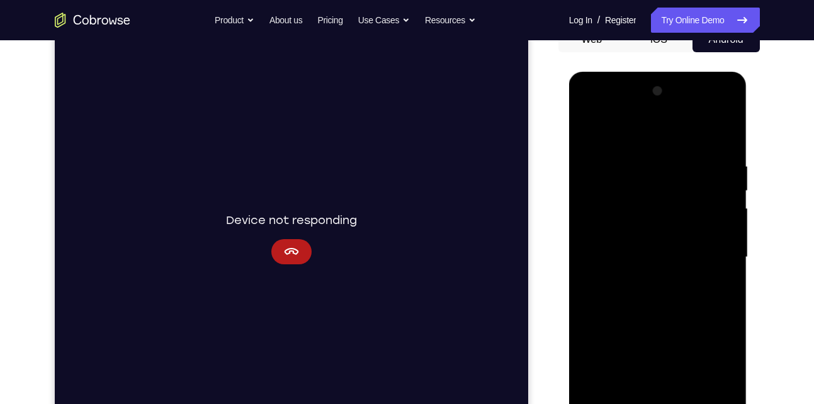
scroll to position [136, 0]
click at [649, 153] on div at bounding box center [658, 258] width 159 height 353
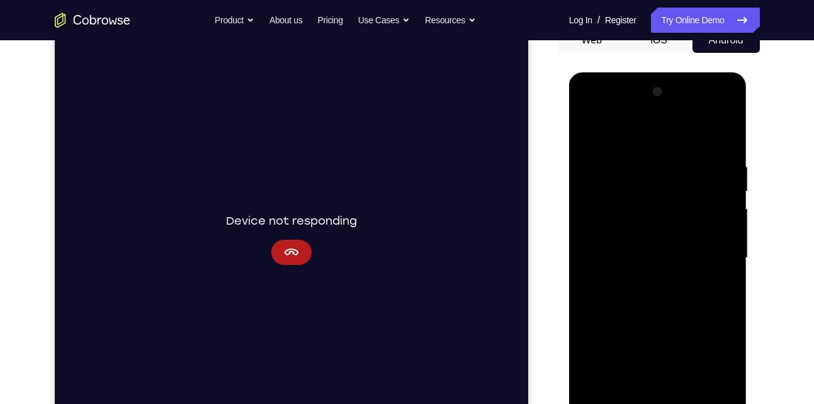
click at [726, 133] on div at bounding box center [658, 258] width 159 height 353
click at [623, 237] on div at bounding box center [658, 258] width 159 height 353
click at [664, 338] on div at bounding box center [658, 258] width 159 height 353
drag, startPoint x: 665, startPoint y: 290, endPoint x: 682, endPoint y: 168, distance: 123.4
click at [682, 168] on div at bounding box center [658, 258] width 159 height 353
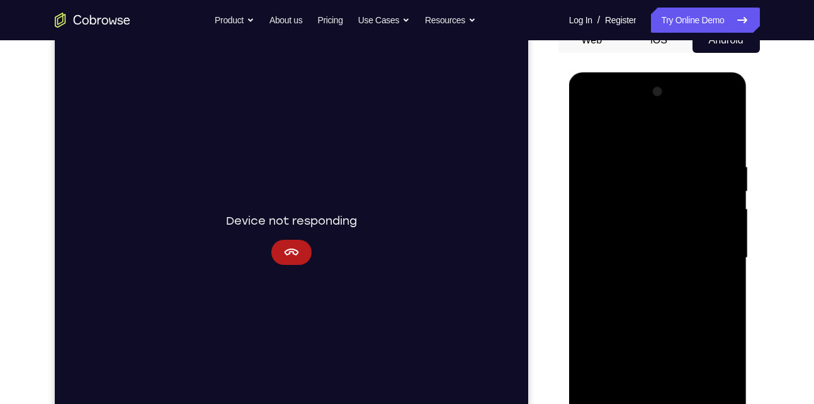
drag, startPoint x: 658, startPoint y: 284, endPoint x: 674, endPoint y: 208, distance: 77.0
click at [674, 208] on div at bounding box center [658, 258] width 159 height 353
drag, startPoint x: 653, startPoint y: 266, endPoint x: 662, endPoint y: 212, distance: 54.1
click at [662, 212] on div at bounding box center [658, 258] width 159 height 353
click at [658, 199] on div at bounding box center [658, 258] width 159 height 353
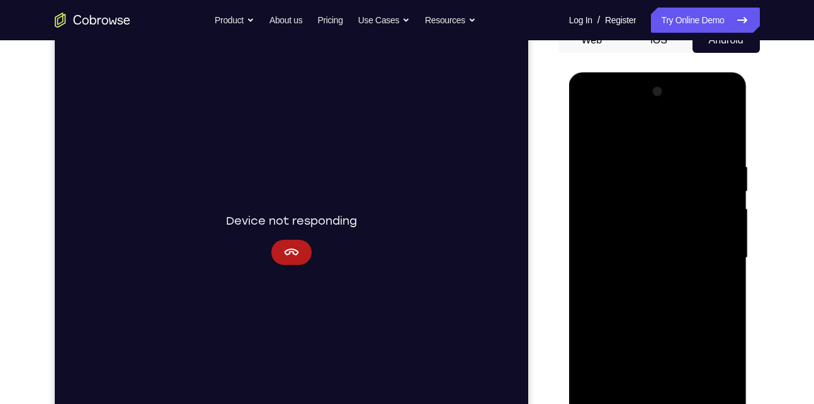
click at [660, 252] on div at bounding box center [658, 258] width 159 height 353
click at [709, 285] on div at bounding box center [658, 258] width 159 height 353
click at [604, 286] on div at bounding box center [658, 258] width 159 height 353
click at [607, 290] on div at bounding box center [658, 258] width 159 height 353
click at [614, 290] on div at bounding box center [658, 258] width 159 height 353
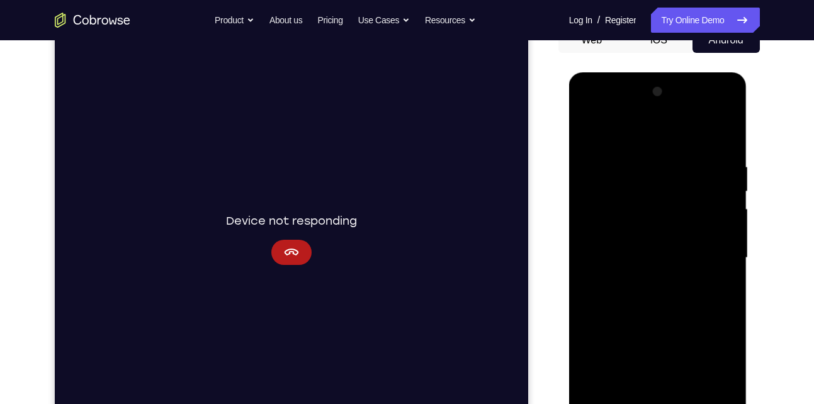
click at [611, 289] on div at bounding box center [658, 258] width 159 height 353
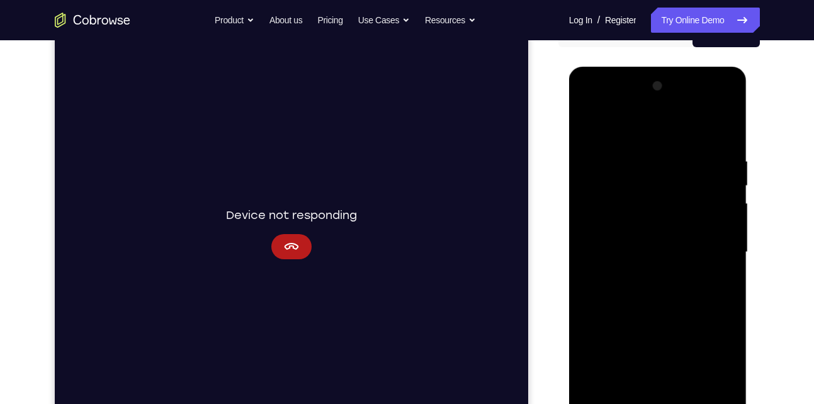
click at [577, 294] on div at bounding box center [658, 254] width 178 height 375
click at [617, 284] on div at bounding box center [658, 252] width 159 height 353
click at [633, 288] on div at bounding box center [658, 252] width 159 height 353
click at [634, 287] on div at bounding box center [658, 252] width 159 height 353
click at [627, 286] on div at bounding box center [658, 252] width 159 height 353
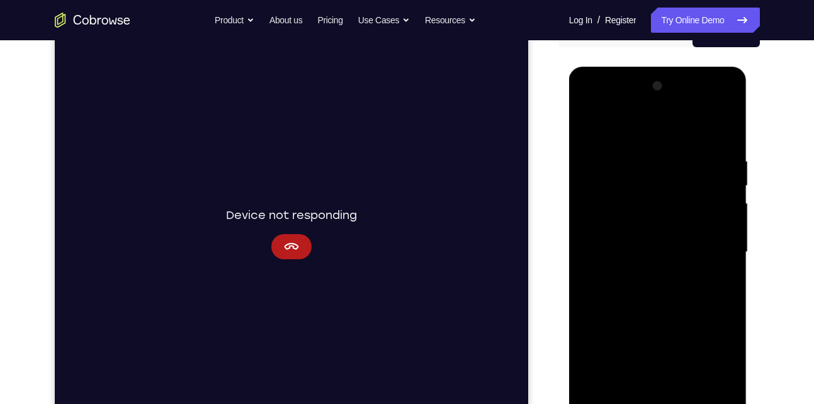
click at [628, 286] on div at bounding box center [658, 252] width 159 height 353
click at [630, 286] on div at bounding box center [658, 252] width 159 height 353
click at [625, 288] on div at bounding box center [658, 252] width 159 height 353
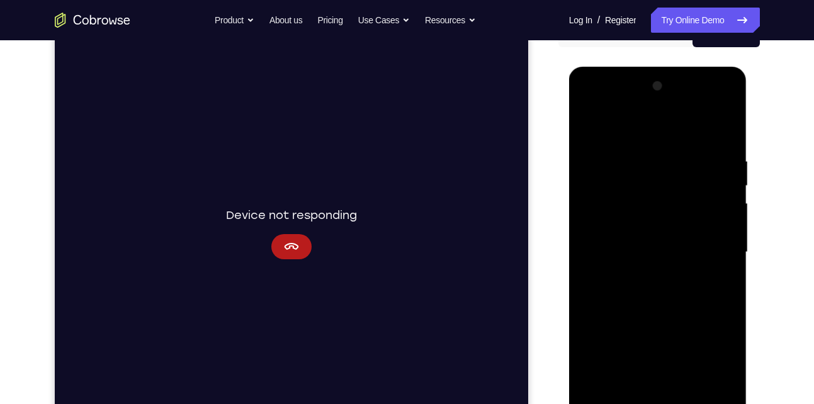
click at [619, 274] on div at bounding box center [658, 252] width 159 height 353
click at [631, 283] on div at bounding box center [658, 252] width 159 height 353
click at [643, 287] on div at bounding box center [658, 252] width 159 height 353
click at [641, 287] on div at bounding box center [658, 252] width 159 height 353
click at [639, 308] on div at bounding box center [658, 252] width 159 height 353
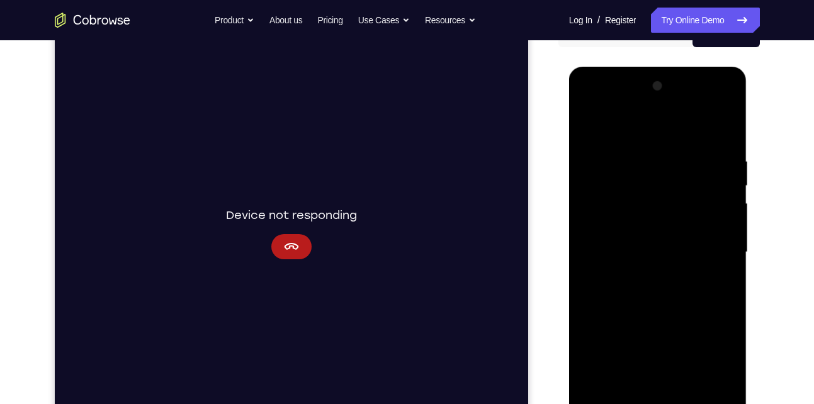
click at [651, 268] on div at bounding box center [658, 252] width 159 height 353
click at [637, 286] on div at bounding box center [658, 252] width 159 height 353
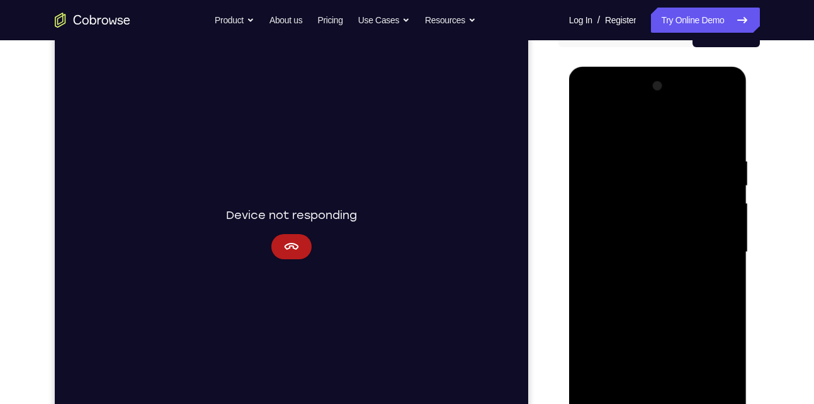
click at [637, 286] on div at bounding box center [658, 252] width 159 height 353
click at [665, 264] on div at bounding box center [658, 252] width 159 height 353
click at [655, 285] on div at bounding box center [658, 252] width 159 height 353
click at [653, 286] on div at bounding box center [658, 252] width 159 height 353
click at [661, 285] on div at bounding box center [658, 252] width 159 height 353
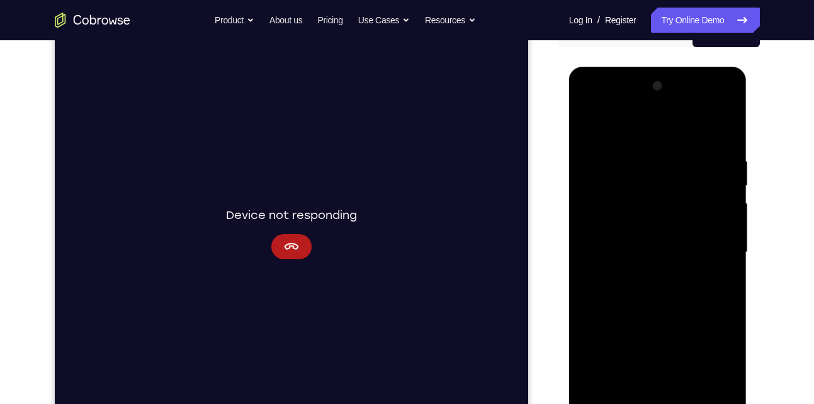
click at [662, 286] on div at bounding box center [658, 252] width 159 height 353
click at [689, 283] on div at bounding box center [658, 252] width 159 height 353
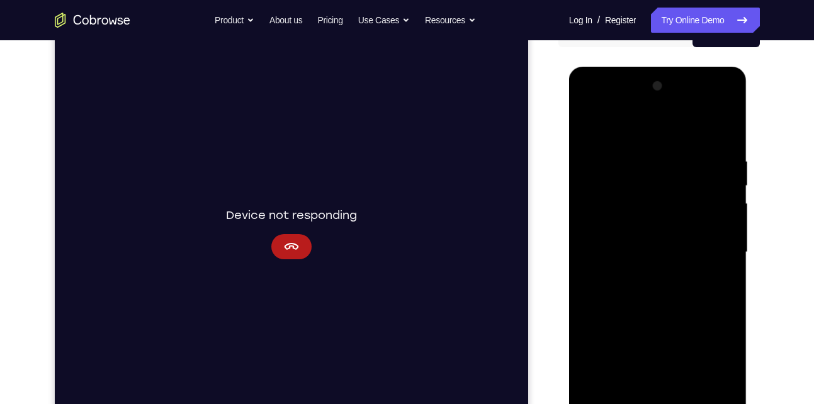
click at [687, 285] on div at bounding box center [658, 252] width 159 height 353
click at [686, 287] on div at bounding box center [658, 252] width 159 height 353
click at [686, 286] on div at bounding box center [658, 252] width 159 height 353
